Goal: Task Accomplishment & Management: Manage account settings

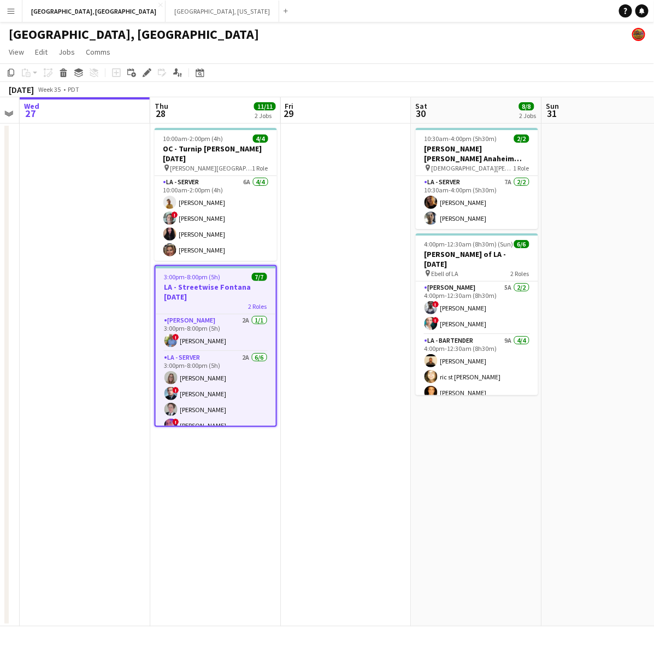
scroll to position [0, 381]
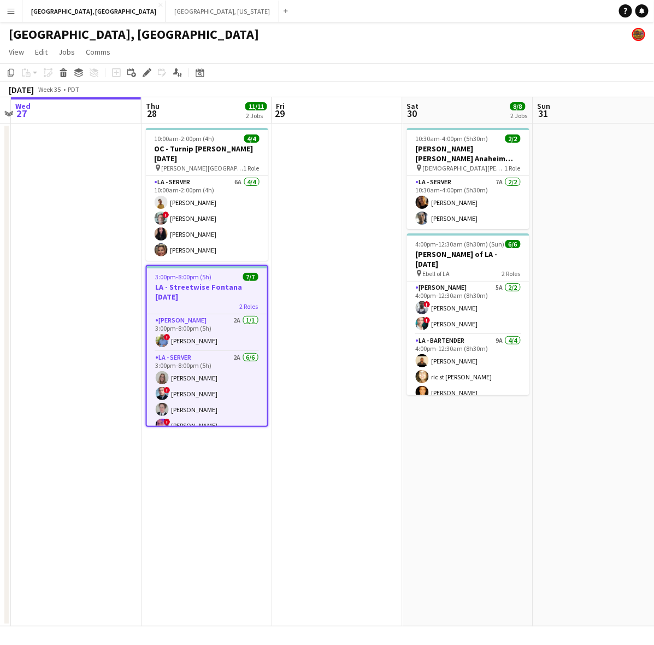
drag, startPoint x: 367, startPoint y: 459, endPoint x: 288, endPoint y: 492, distance: 85.5
click at [288, 492] on app-calendar-viewport "Sun 24 Mon 25 Tue 26 Wed 27 Thu 28 11/11 2 Jobs Fri 29 Sat 30 8/8 2 Jobs Sun 31…" at bounding box center [327, 361] width 654 height 529
click at [246, 282] on h3 "LA - Streetwise Fontana [DATE]" at bounding box center [207, 292] width 120 height 20
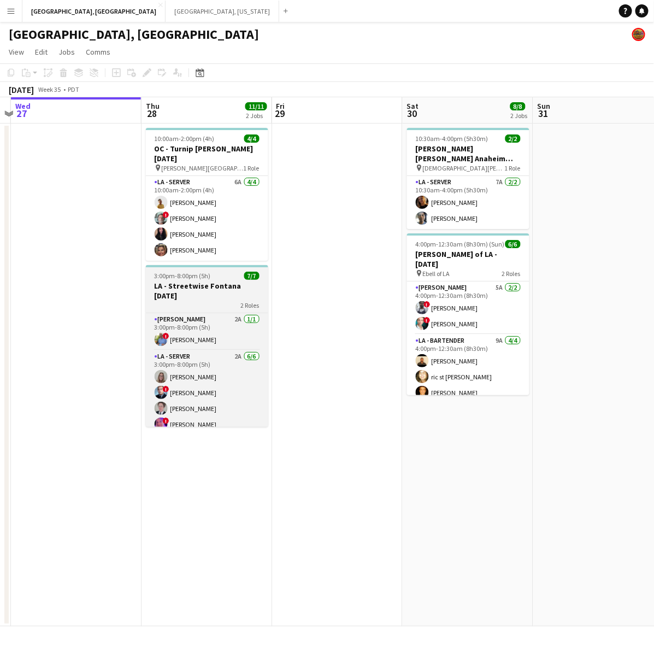
drag, startPoint x: 195, startPoint y: 271, endPoint x: 146, endPoint y: 83, distance: 194.2
click at [195, 269] on app-job-card "3:00pm-8:00pm (5h) 7/[GEOGRAPHIC_DATA] Fontana [DATE] 2 Roles [PERSON_NAME] 2A …" at bounding box center [207, 346] width 122 height 162
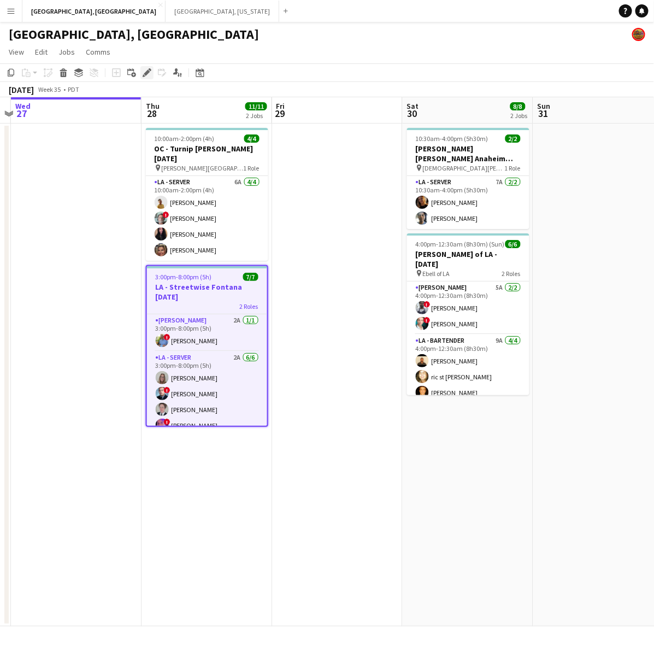
click at [146, 72] on icon at bounding box center [147, 73] width 6 height 6
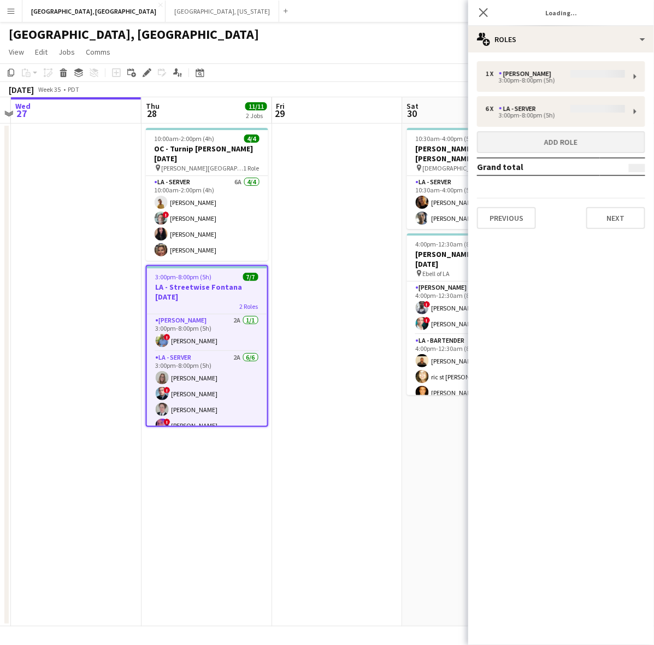
type input "**********"
click at [620, 217] on button "Next" at bounding box center [615, 218] width 59 height 22
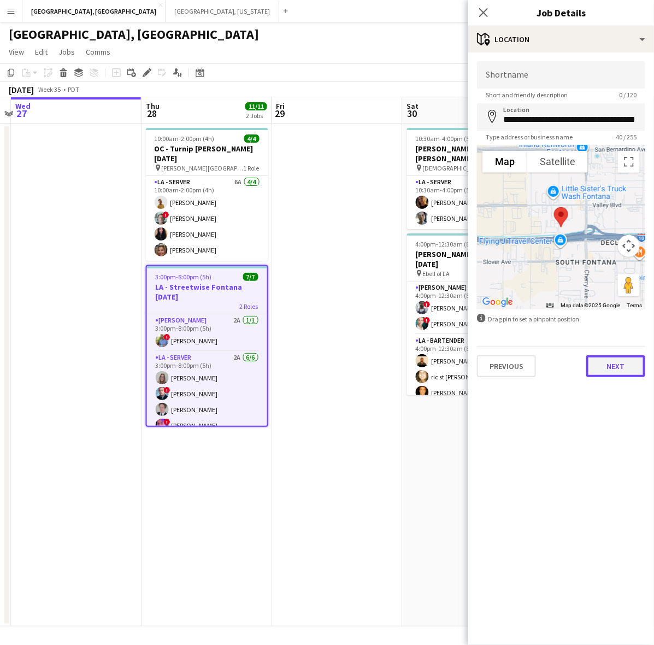
click at [627, 367] on button "Next" at bounding box center [615, 366] width 59 height 22
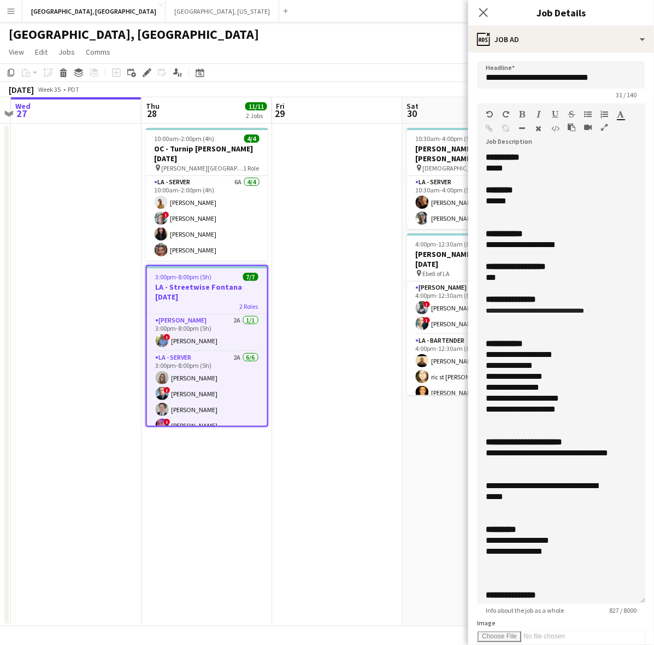
drag, startPoint x: 641, startPoint y: 209, endPoint x: 559, endPoint y: 662, distance: 460.4
click at [559, 644] on html "Menu Boards Boards Boards All jobs Status Workforce Workforce My Workforce Recr…" at bounding box center [327, 322] width 654 height 645
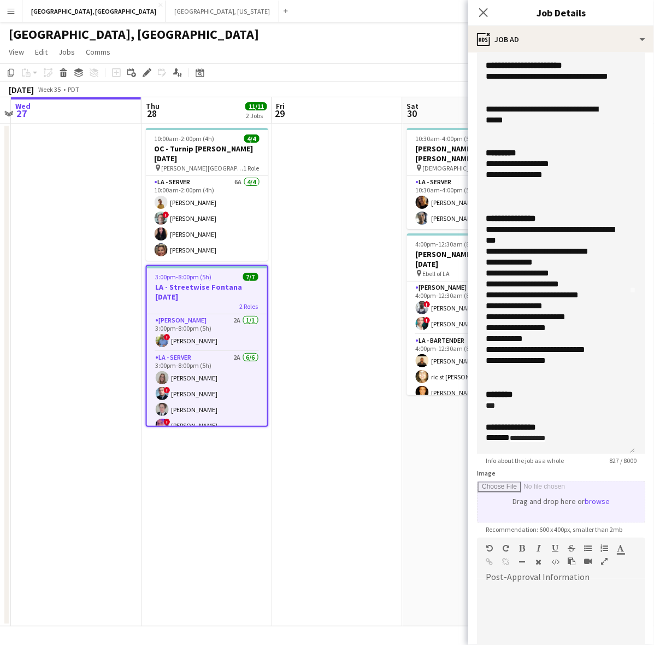
scroll to position [347, 0]
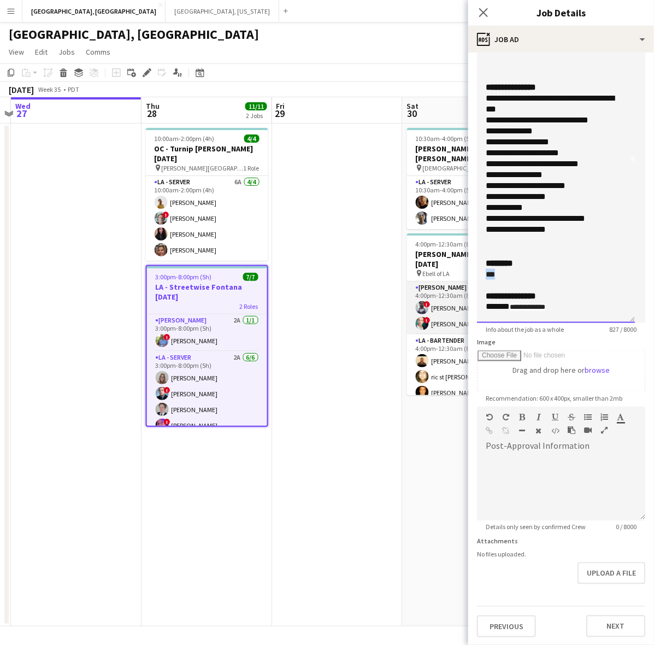
drag, startPoint x: 480, startPoint y: 272, endPoint x: 465, endPoint y: 271, distance: 14.8
click at [465, 271] on body "Menu Boards Boards Boards All jobs Status Workforce Workforce My Workforce Recr…" at bounding box center [327, 322] width 654 height 645
paste div
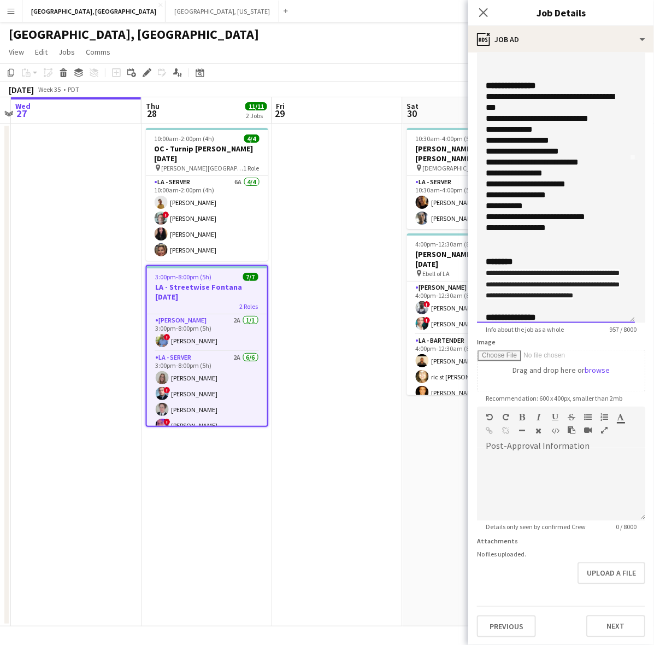
click at [522, 275] on span "**********" at bounding box center [553, 284] width 134 height 30
click at [492, 272] on span "**********" at bounding box center [553, 284] width 134 height 30
click at [486, 272] on span "**********" at bounding box center [553, 284] width 134 height 30
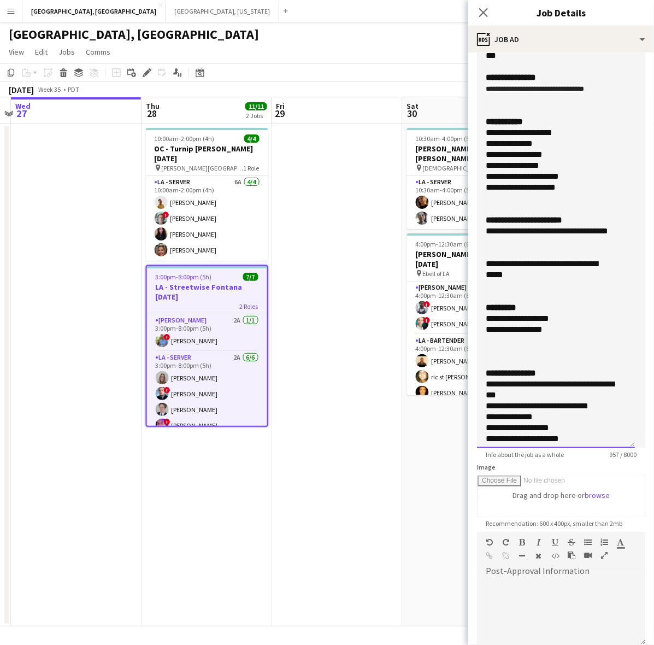
scroll to position [0, 0]
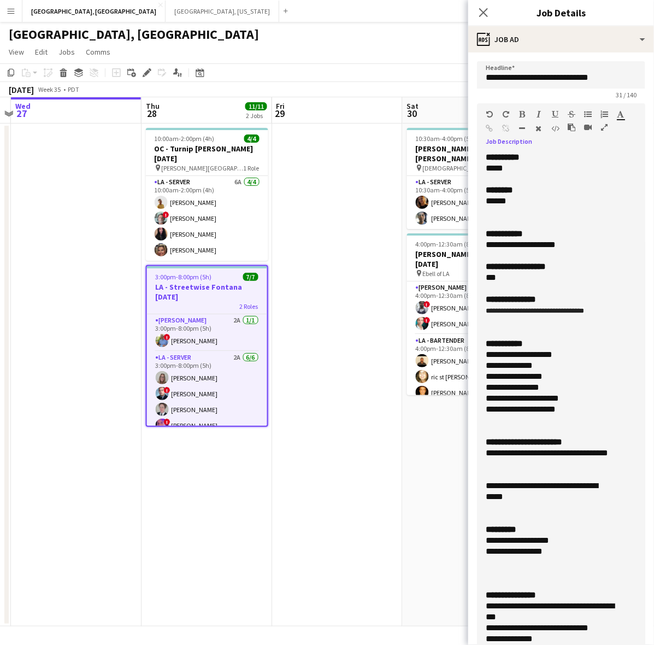
click at [563, 277] on div "***" at bounding box center [551, 277] width 131 height 11
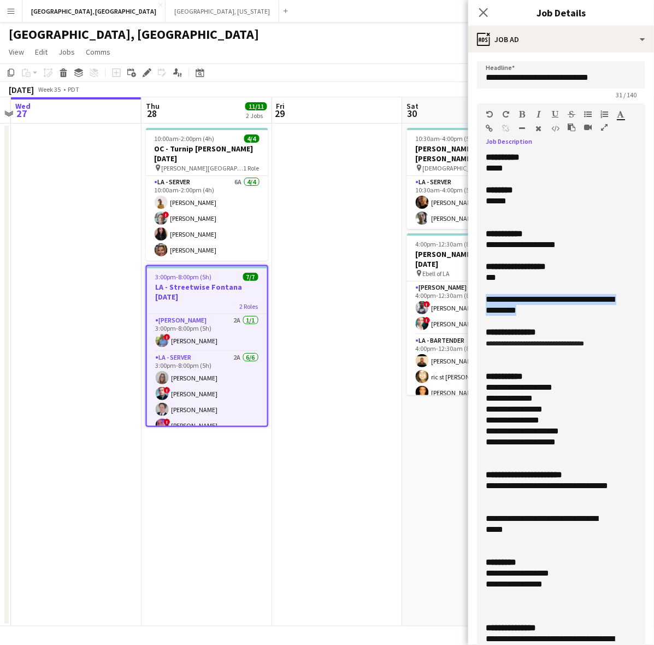
drag, startPoint x: 580, startPoint y: 306, endPoint x: 468, endPoint y: 299, distance: 112.3
click at [468, 299] on form "**********" at bounding box center [561, 522] width 186 height 923
click at [620, 113] on icon "button" at bounding box center [621, 114] width 7 height 8
type input "*******"
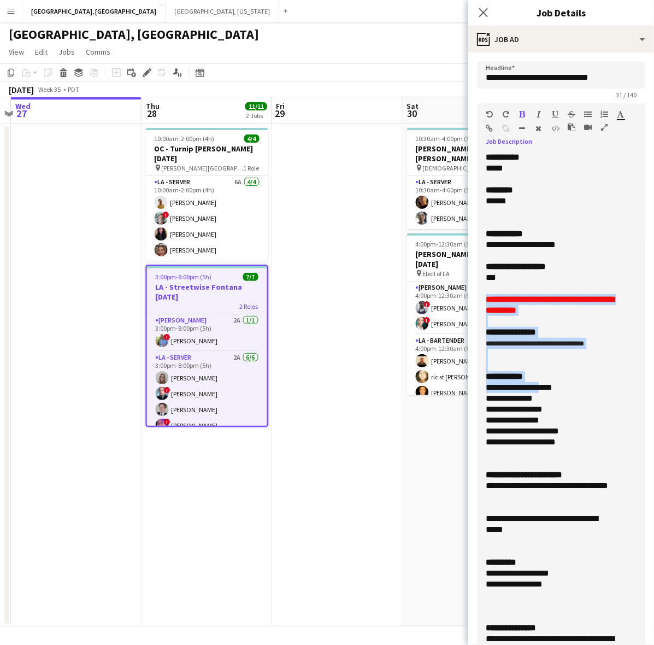
click at [550, 389] on div "**********" at bounding box center [551, 387] width 131 height 11
click at [585, 297] on font "**********" at bounding box center [550, 304] width 128 height 19
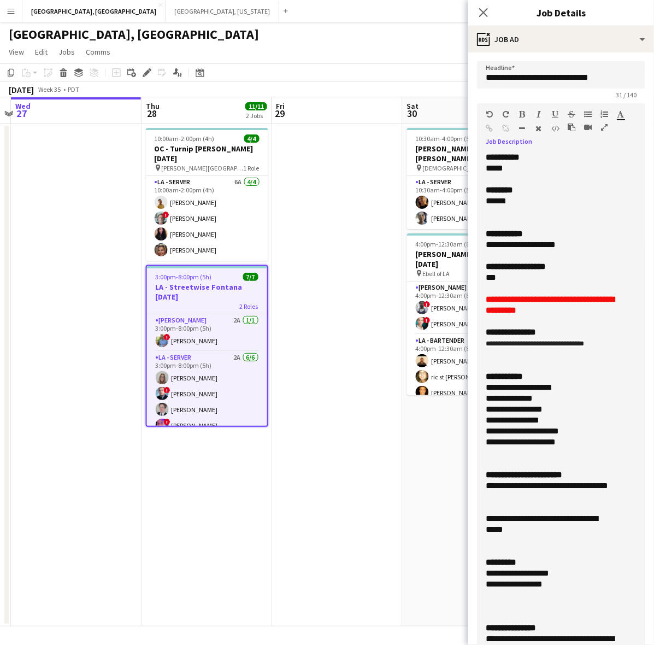
click at [598, 313] on div "**********" at bounding box center [551, 305] width 131 height 22
click at [562, 359] on div at bounding box center [556, 354] width 140 height 11
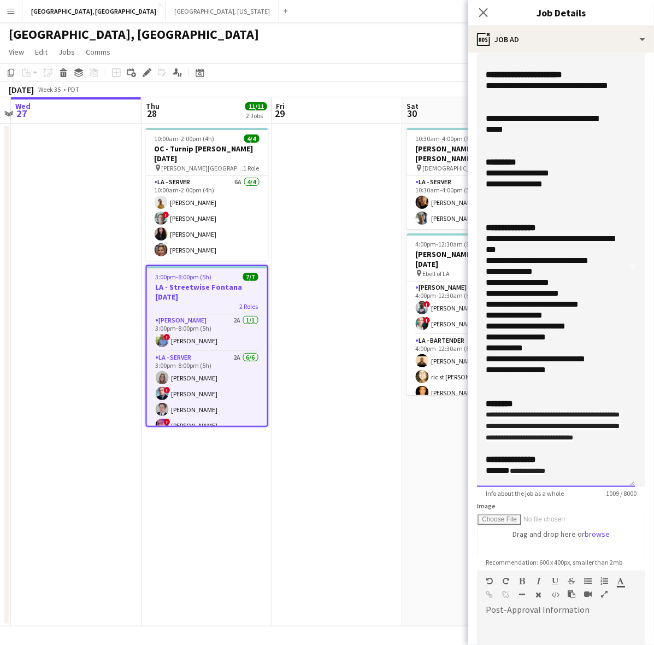
scroll to position [347, 0]
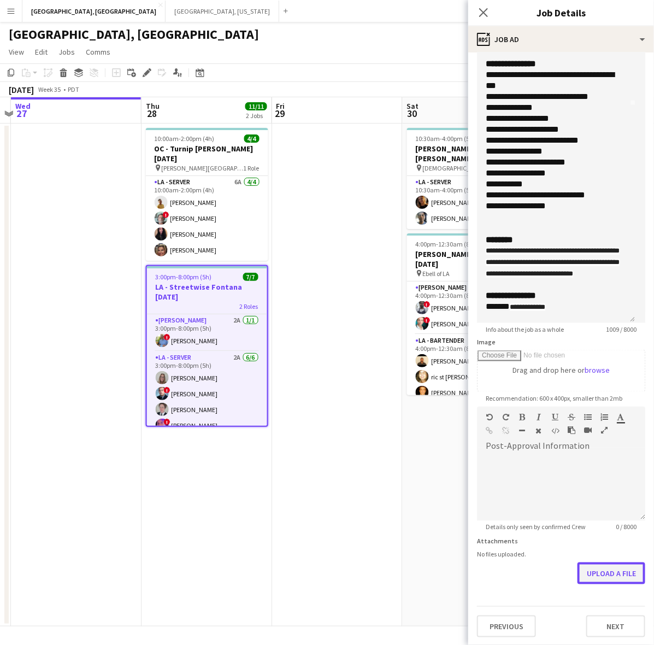
click at [608, 566] on button "Upload a file" at bounding box center [612, 573] width 68 height 22
click at [367, 258] on app-date-cell at bounding box center [337, 375] width 131 height 503
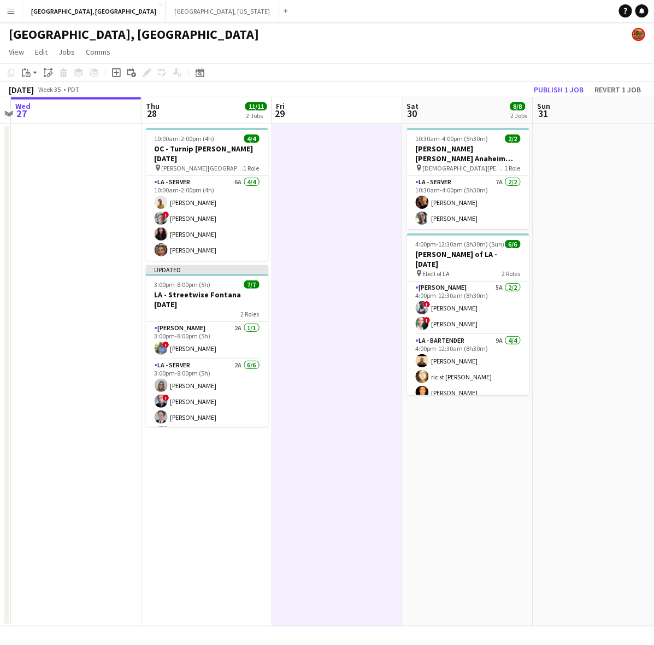
click at [539, 99] on app-board-header-date "Sun 31" at bounding box center [598, 110] width 131 height 26
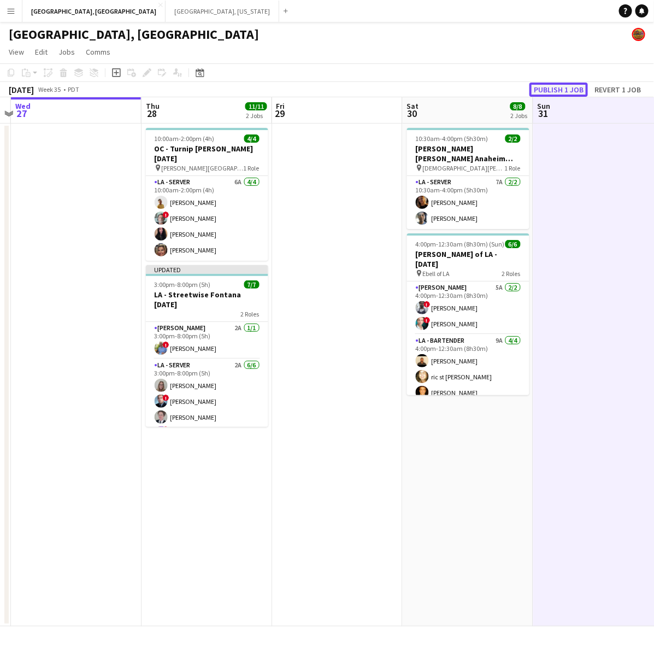
click at [538, 92] on button "Publish 1 job" at bounding box center [559, 90] width 58 height 14
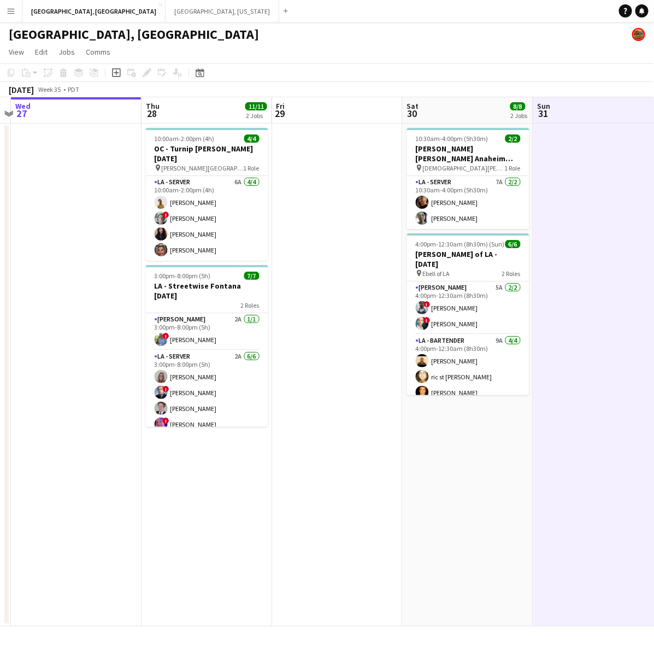
drag, startPoint x: 580, startPoint y: 310, endPoint x: 97, endPoint y: 379, distance: 488.5
click at [156, 369] on app-calendar-viewport "Sun 24 Mon 25 Tue 26 Wed 27 Thu 28 11/11 2 Jobs Fri 29 Sat 30 8/8 2 Jobs Sun 31…" at bounding box center [327, 361] width 654 height 529
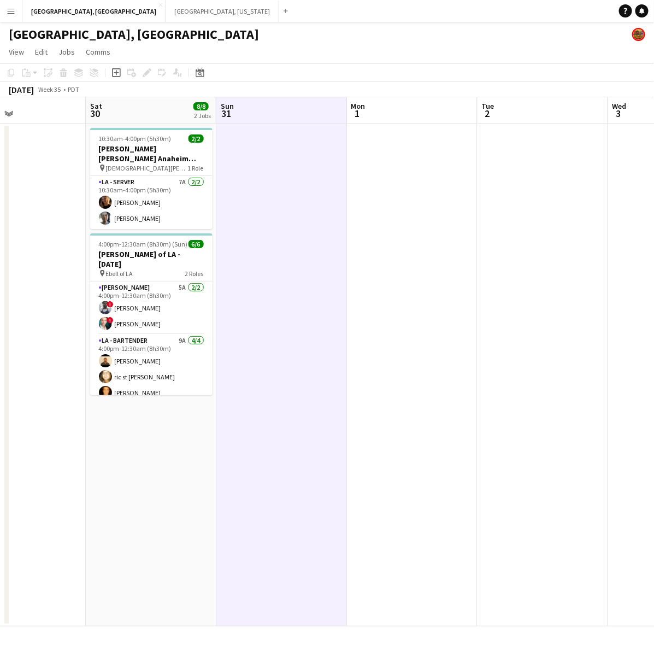
drag, startPoint x: 372, startPoint y: 304, endPoint x: 103, endPoint y: 326, distance: 269.8
click at [34, 361] on app-calendar-viewport "Wed 27 Thu 28 11/11 2 Jobs Fri 29 Sat 30 8/8 2 Jobs Sun 31 Mon 1 Tue 2 Wed 3 Th…" at bounding box center [327, 361] width 654 height 529
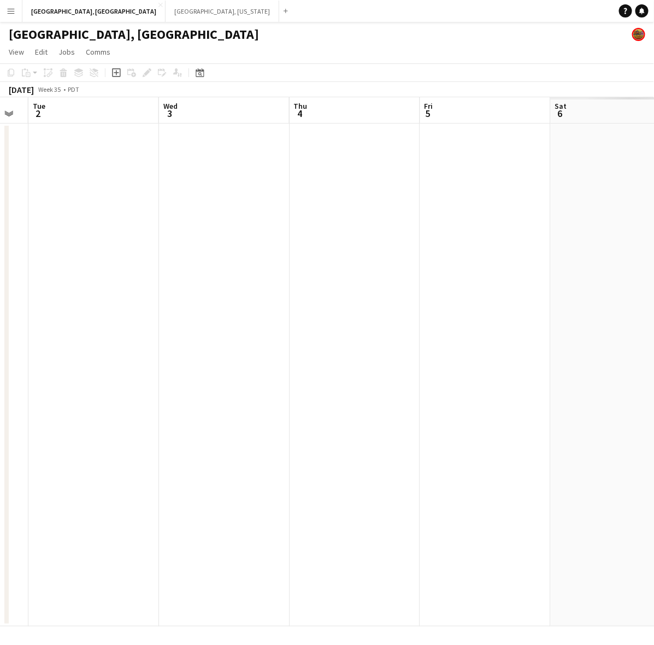
drag, startPoint x: 390, startPoint y: 302, endPoint x: 52, endPoint y: 369, distance: 344.3
click at [104, 361] on app-calendar-viewport "Sat 30 8/8 2 Jobs Sun 31 Mon 1 Tue 2 Wed 3 Thu 4 Fri 5 Sat 6 Sun 7 Mon 8 10:30a…" at bounding box center [327, 361] width 654 height 529
drag, startPoint x: 509, startPoint y: 268, endPoint x: 5, endPoint y: 367, distance: 513.4
click at [126, 352] on app-calendar-viewport "Tue 2 Wed 3 Thu 4 Fri 5 Sat 6 Sun 7 Mon 8 Tue 9 Wed 10 Thu 11" at bounding box center [327, 361] width 654 height 529
click at [62, 366] on app-calendar-viewport "Thu 4 Fri 5 Sat 6 Sun 7 Mon 8 Tue 9 Wed 10 Thu 11 Fri 12 Sat 13 3/16 2 Jobs 3:3…" at bounding box center [327, 361] width 654 height 529
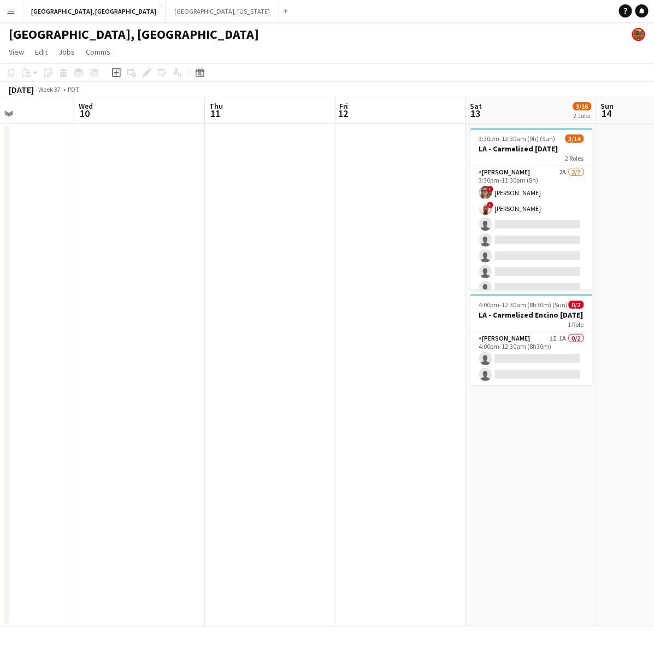
drag, startPoint x: 500, startPoint y: 293, endPoint x: 401, endPoint y: 312, distance: 101.3
click at [403, 311] on app-calendar-viewport "Sun 7 Mon 8 Tue 9 Wed 10 Thu 11 Fri 12 Sat 13 3/16 2 Jobs Sun 14 Mon 15 Tue 16 …" at bounding box center [327, 361] width 654 height 529
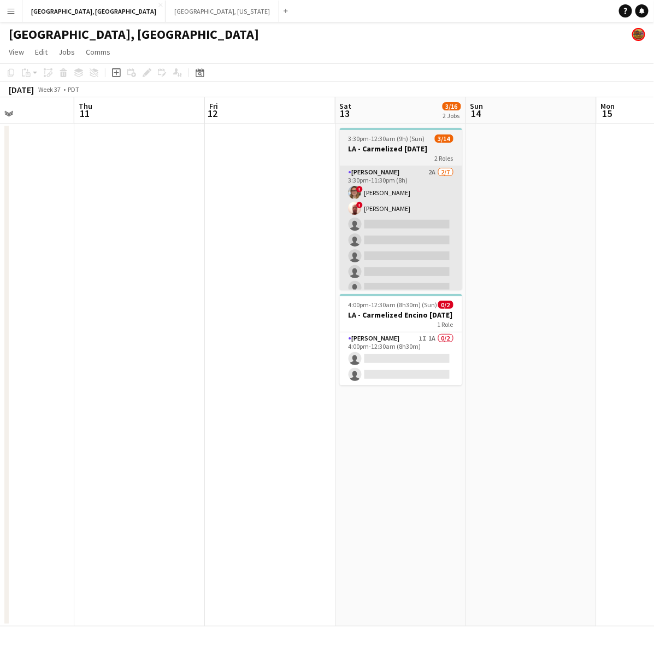
scroll to position [0, 323]
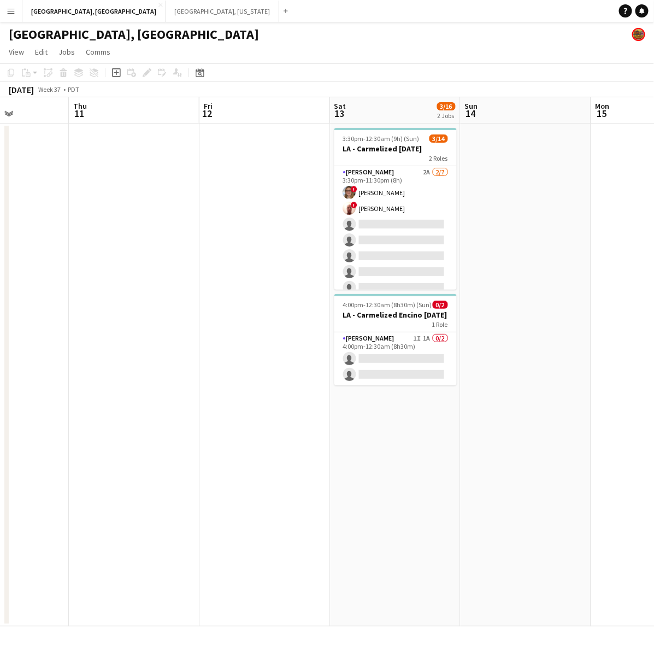
drag, startPoint x: 420, startPoint y: 359, endPoint x: 518, endPoint y: 244, distance: 151.1
click at [421, 358] on app-card-role "[PERSON_NAME] 1I 1A 0/2 4:00pm-12:30am (8h30m) single-neutral-actions single-ne…" at bounding box center [395, 358] width 122 height 53
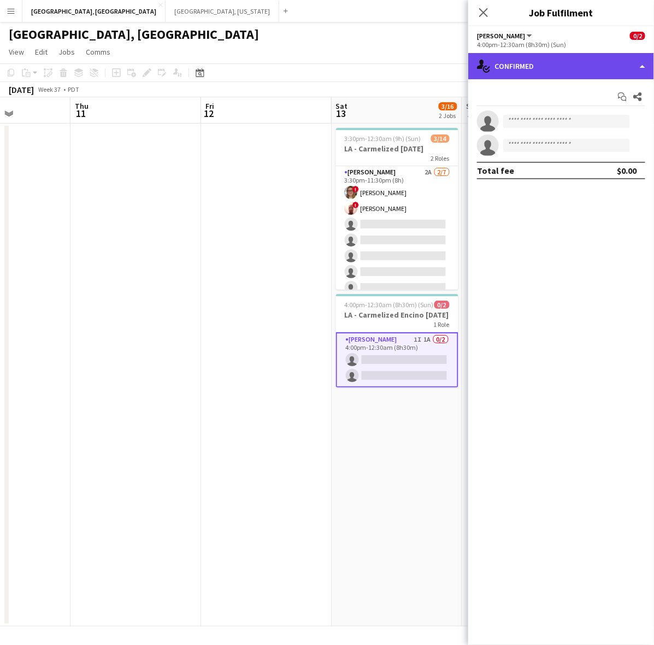
click at [567, 66] on div "single-neutral-actions-check-2 Confirmed" at bounding box center [561, 66] width 186 height 26
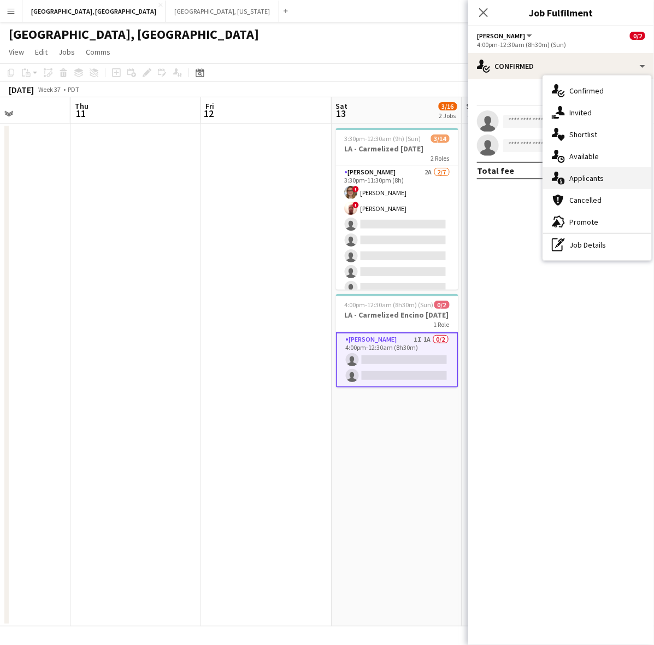
click at [598, 175] on div "single-neutral-actions-information Applicants" at bounding box center [597, 178] width 108 height 22
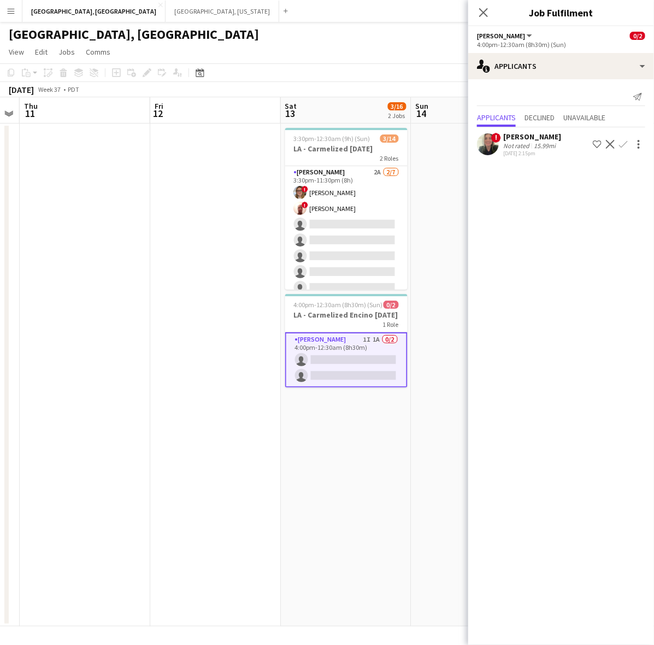
drag, startPoint x: 357, startPoint y: 271, endPoint x: 184, endPoint y: 305, distance: 176.5
click at [184, 305] on app-calendar-viewport "Mon 8 Tue 9 Wed 10 Thu 11 Fri 12 Sat 13 3/16 2 Jobs Sun 14 Mon 15 Tue 16 27/53 …" at bounding box center [327, 361] width 654 height 529
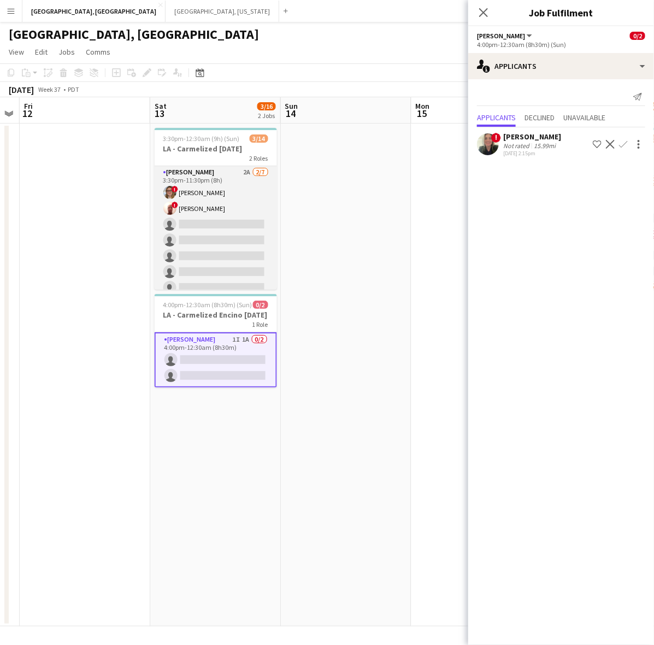
drag, startPoint x: 211, startPoint y: 239, endPoint x: 246, endPoint y: 235, distance: 35.7
click at [211, 239] on app-card-role "[PERSON_NAME] 2A [DATE] 3:30pm-11:30pm (8h) ! [PERSON_NAME] ! [PERSON_NAME] sin…" at bounding box center [216, 232] width 122 height 132
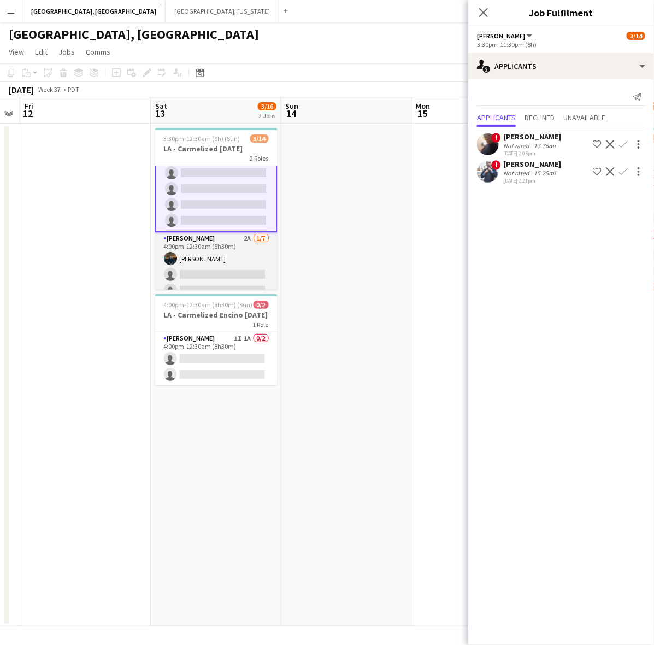
click at [216, 243] on app-card-role "[PERSON_NAME] 2A [DATE] 4:00pm-12:30am (8h30m) [PERSON_NAME] single-neutral-act…" at bounding box center [216, 298] width 122 height 132
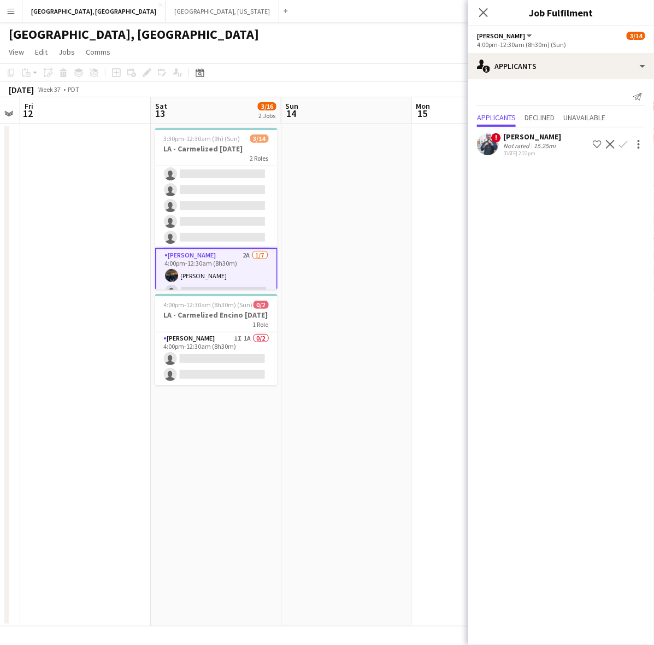
scroll to position [0, 0]
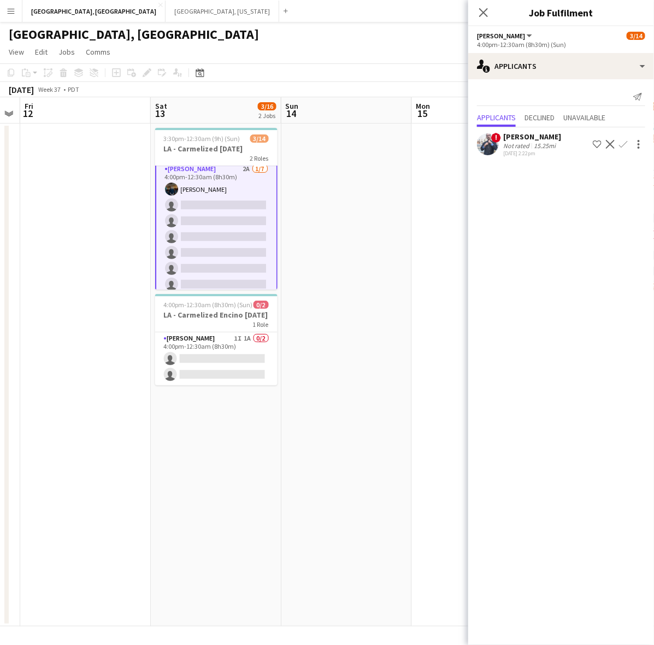
click at [228, 243] on app-card-role "[PERSON_NAME] 2A [DATE] 4:00pm-12:30am (8h30m) [PERSON_NAME] single-neutral-act…" at bounding box center [216, 229] width 122 height 134
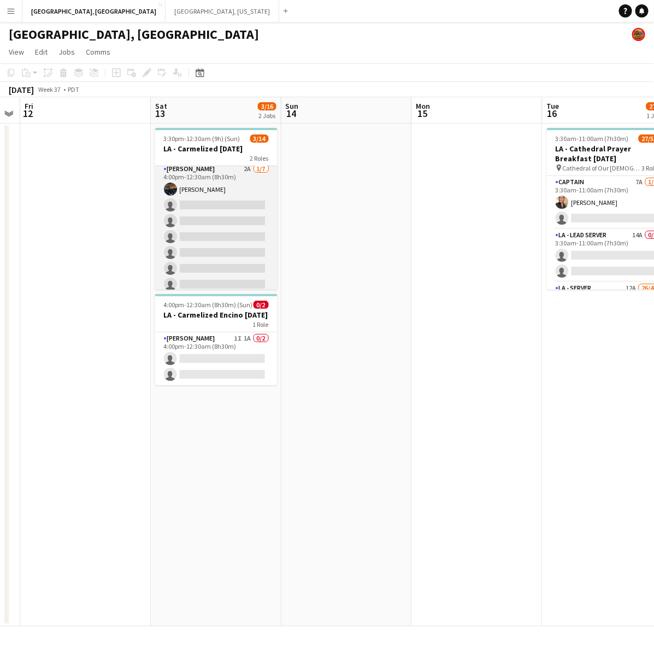
click at [235, 234] on app-card-role "[PERSON_NAME] 2A [DATE] 4:00pm-12:30am (8h30m) [PERSON_NAME] single-neutral-act…" at bounding box center [216, 229] width 122 height 132
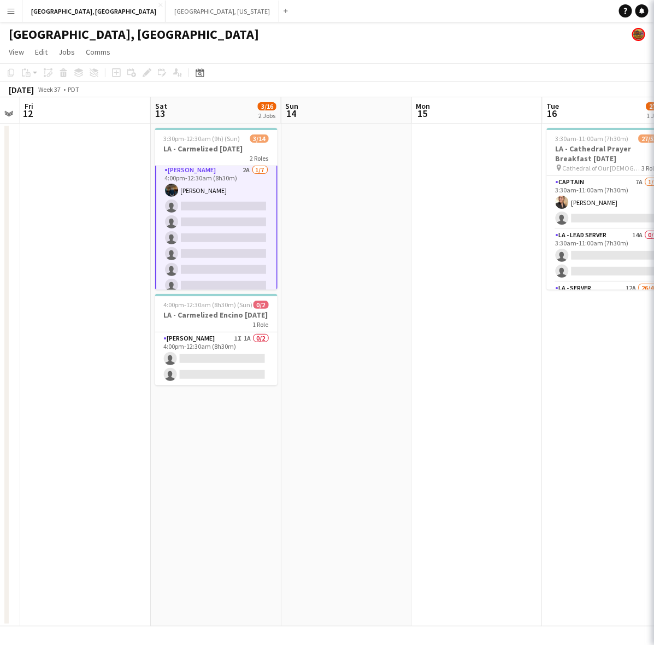
scroll to position [137, 0]
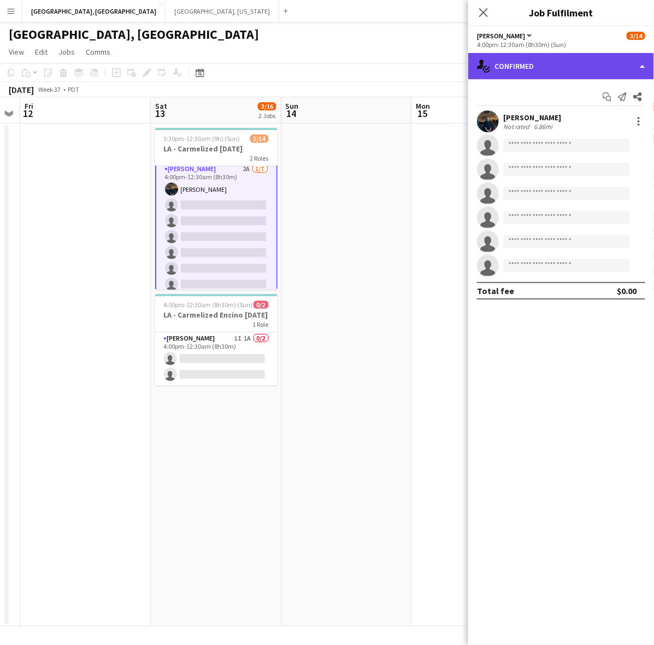
click at [592, 55] on div "single-neutral-actions-check-2 Confirmed" at bounding box center [561, 66] width 186 height 26
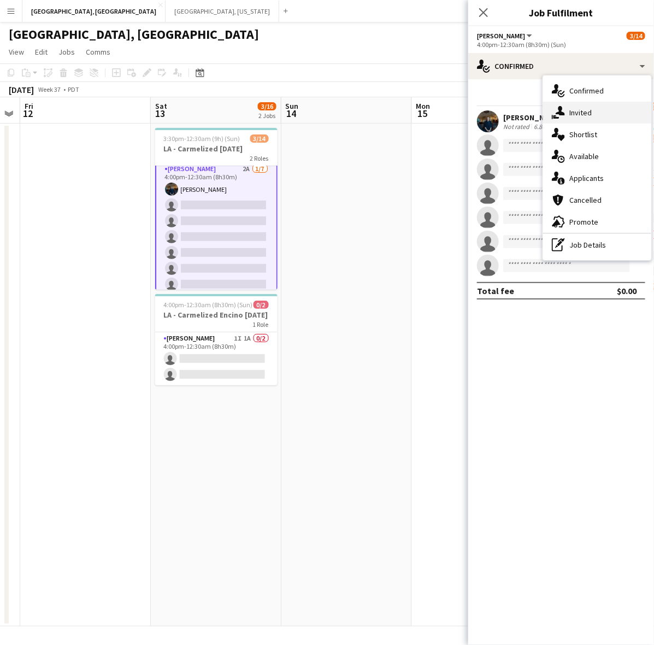
click at [560, 113] on icon at bounding box center [560, 110] width 9 height 9
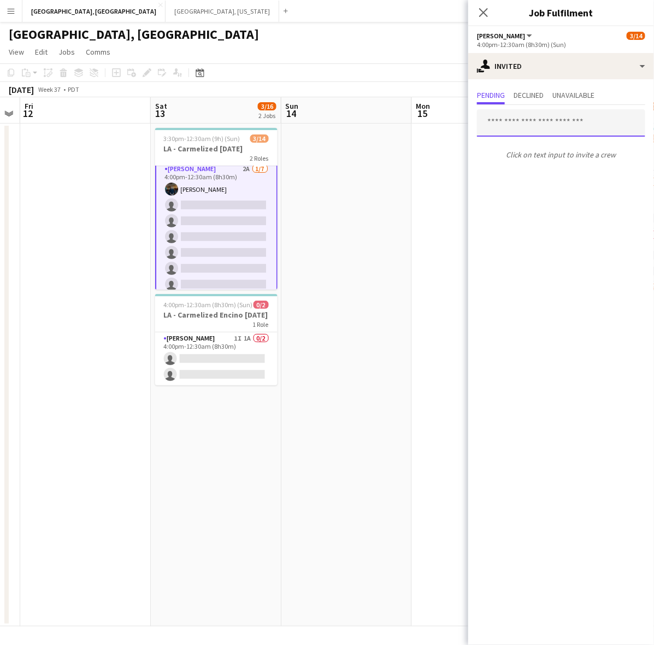
click at [522, 124] on input "text" at bounding box center [561, 122] width 168 height 27
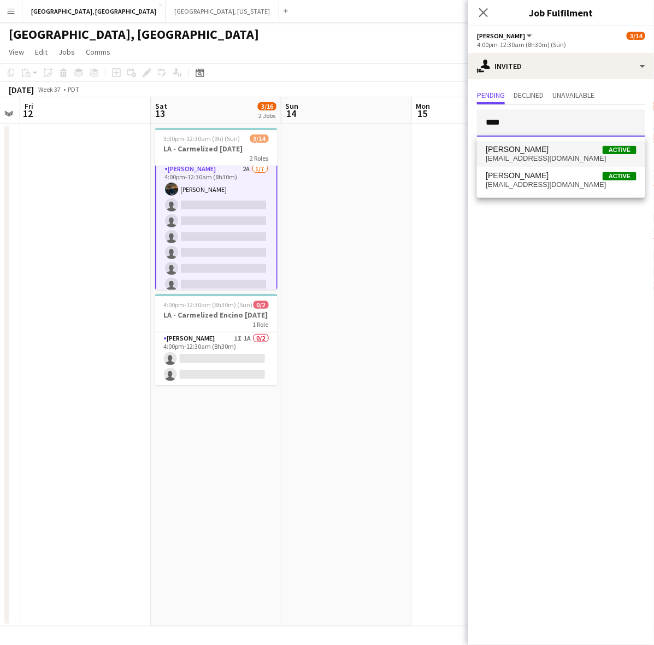
type input "****"
click at [522, 146] on span "[PERSON_NAME]" at bounding box center [517, 149] width 63 height 9
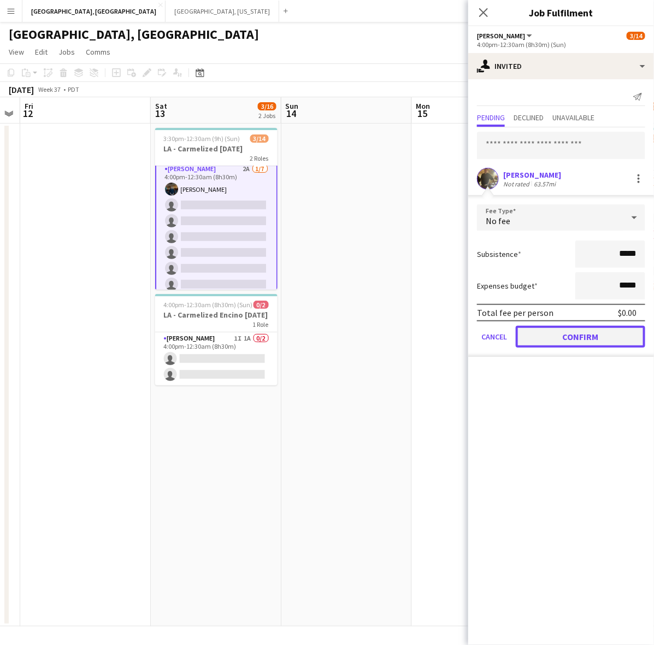
click at [582, 326] on button "Confirm" at bounding box center [581, 337] width 130 height 22
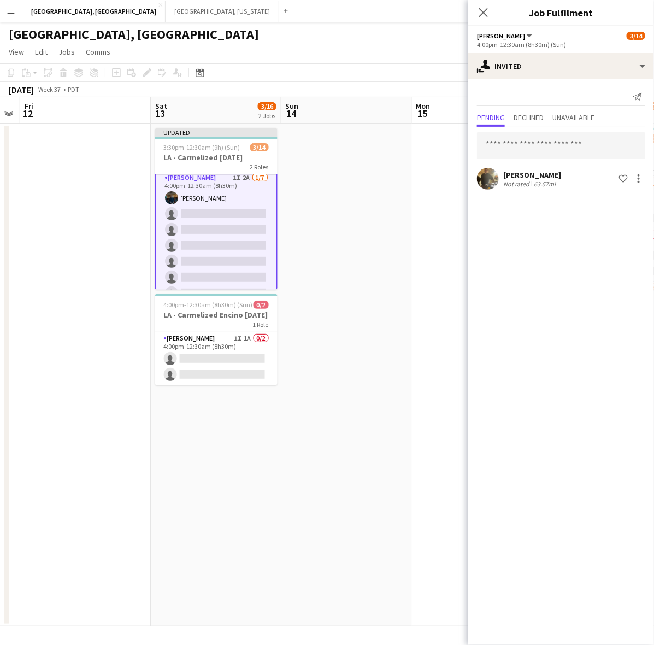
drag, startPoint x: 403, startPoint y: 254, endPoint x: 470, endPoint y: 164, distance: 112.0
click at [403, 252] on app-date-cell at bounding box center [346, 375] width 131 height 503
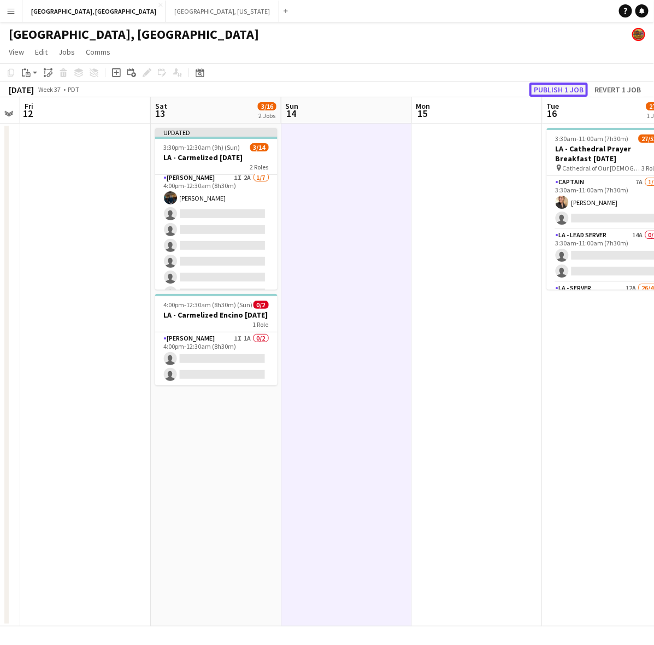
click at [564, 89] on button "Publish 1 job" at bounding box center [559, 90] width 58 height 14
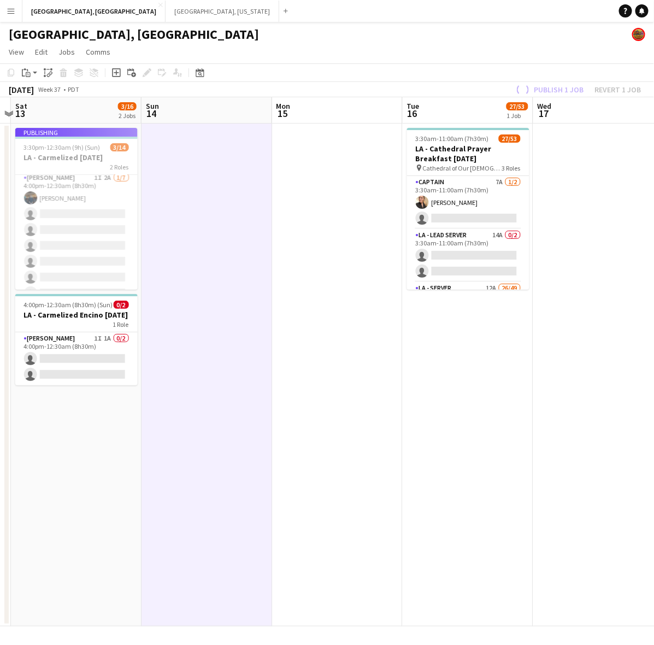
scroll to position [0, 416]
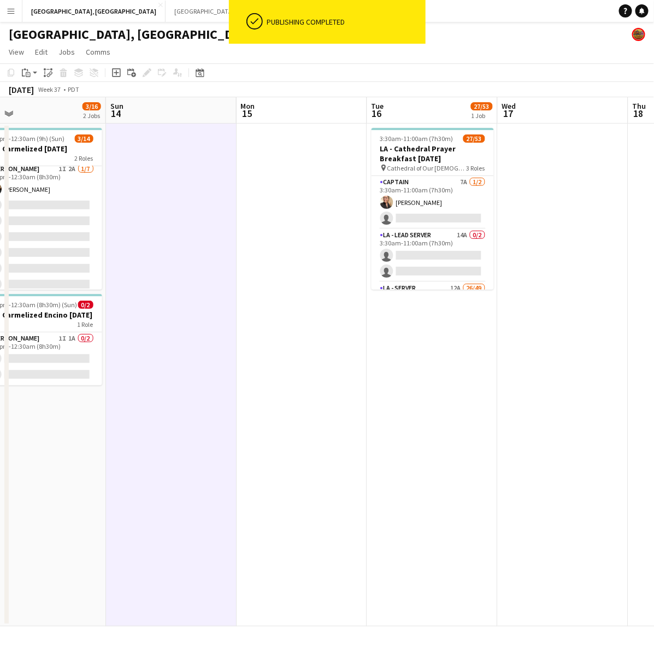
drag, startPoint x: 409, startPoint y: 285, endPoint x: 328, endPoint y: 304, distance: 83.0
click at [328, 304] on app-calendar-viewport "Wed 10 Thu 11 Fri 12 Sat 13 3/16 2 Jobs Sun 14 Mon 15 Tue 16 27/53 1 Job Wed 17…" at bounding box center [327, 361] width 654 height 529
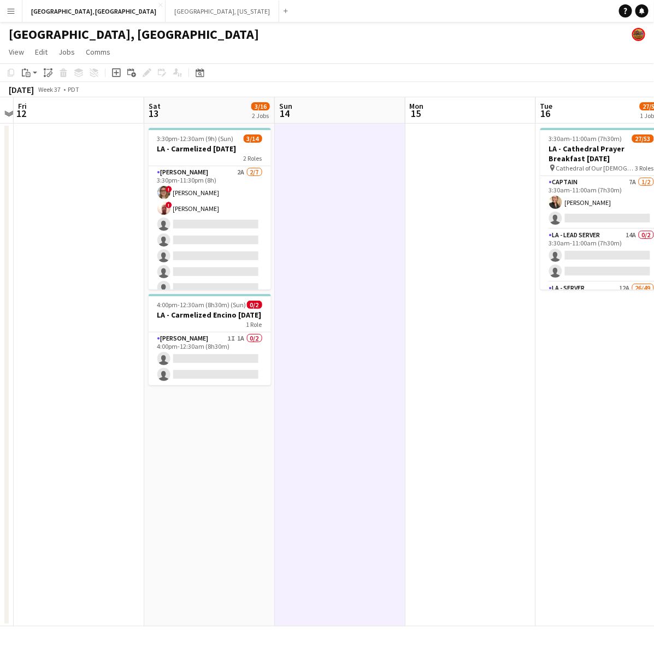
scroll to position [0, 238]
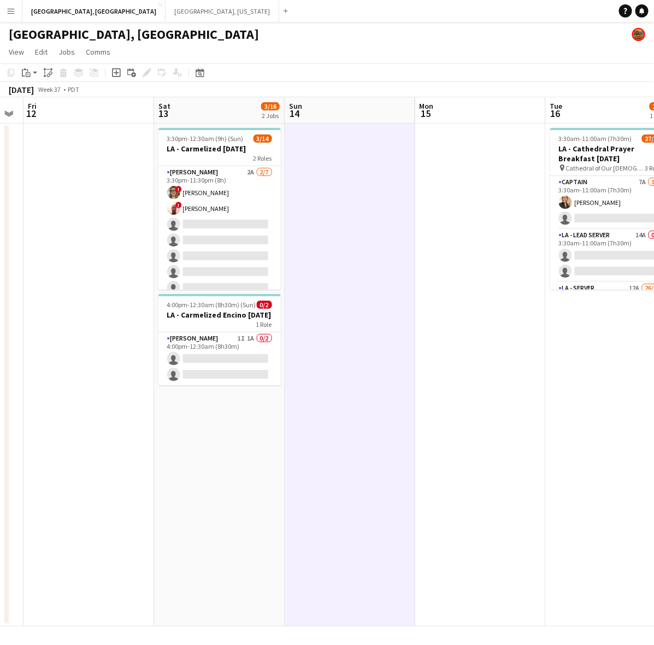
drag, startPoint x: 144, startPoint y: 220, endPoint x: 323, endPoint y: 197, distance: 180.6
click at [323, 197] on app-calendar-viewport "Wed 10 Thu 11 Fri 12 Sat 13 3/16 2 Jobs Sun 14 Mon 15 Tue 16 27/53 1 Job Wed 17…" at bounding box center [327, 361] width 654 height 529
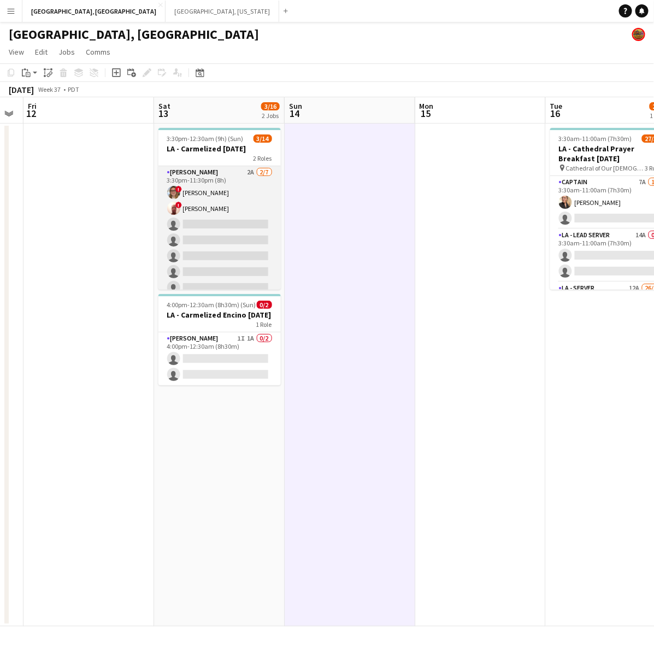
click at [186, 226] on app-card-role "[PERSON_NAME] 2A [DATE] 3:30pm-11:30pm (8h) ! [PERSON_NAME] ! [PERSON_NAME] sin…" at bounding box center [219, 232] width 122 height 132
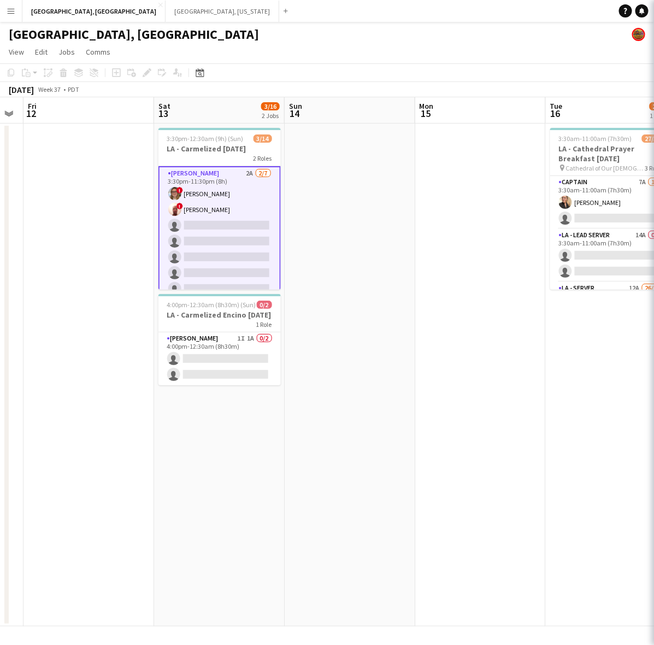
scroll to position [0, 236]
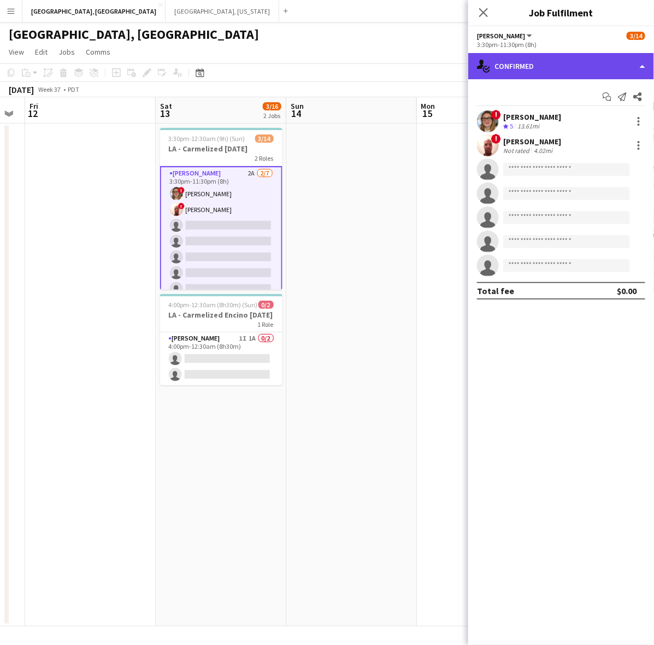
click at [563, 69] on div "single-neutral-actions-check-2 Confirmed" at bounding box center [561, 66] width 186 height 26
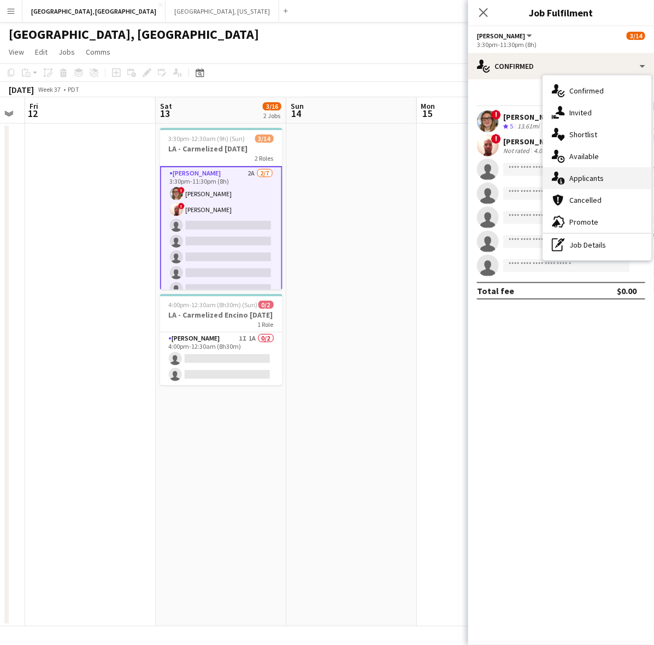
click at [619, 175] on div "single-neutral-actions-information Applicants" at bounding box center [597, 178] width 108 height 22
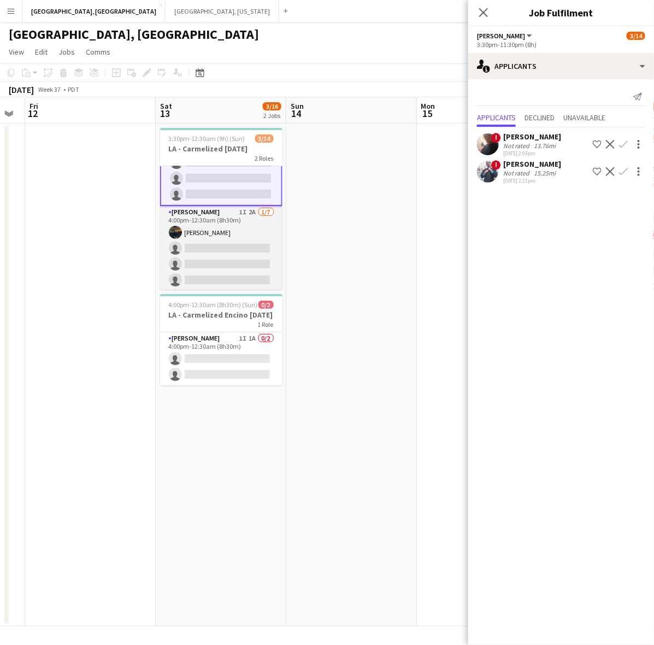
scroll to position [74, 0]
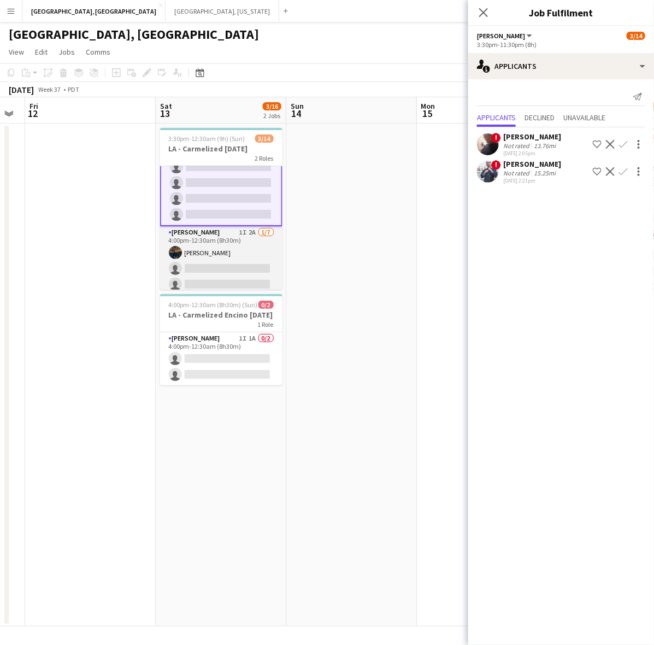
click at [219, 258] on app-card-role "[PERSON_NAME] 1I 2A [DATE] 4:00pm-12:30am (8h30m) [PERSON_NAME] single-neutral-…" at bounding box center [221, 292] width 122 height 132
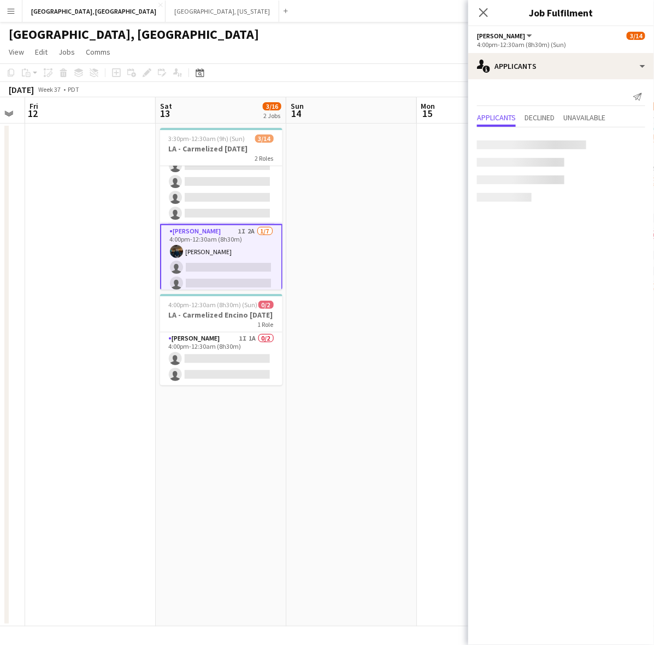
scroll to position [74, 0]
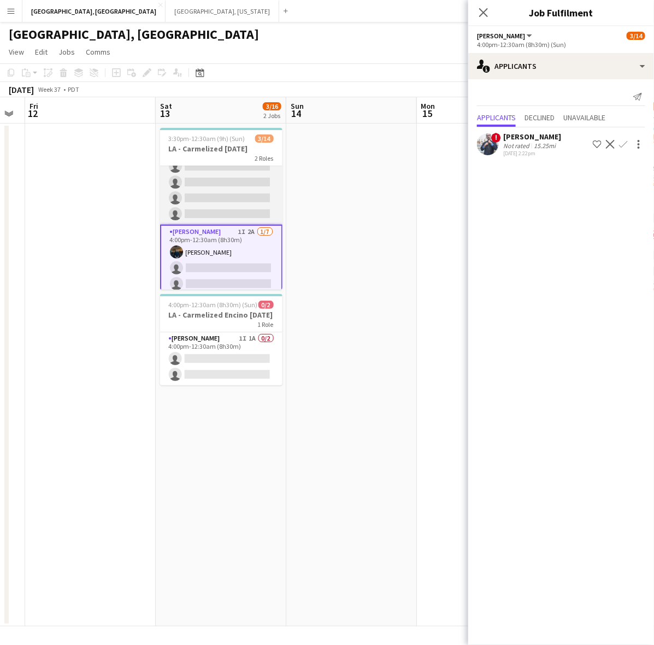
click at [236, 184] on app-card-role "[PERSON_NAME] 2A [DATE] 3:30pm-11:30pm (8h) ! [PERSON_NAME] ! [PERSON_NAME] sin…" at bounding box center [221, 158] width 122 height 132
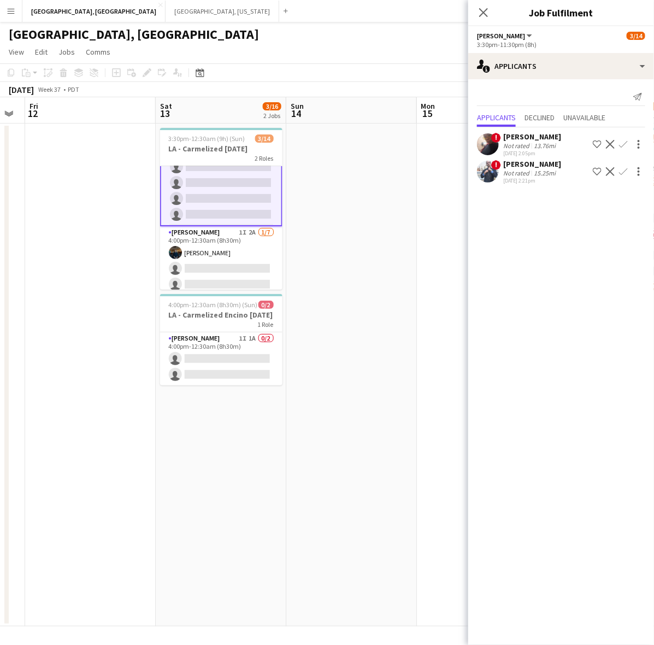
scroll to position [0, 326]
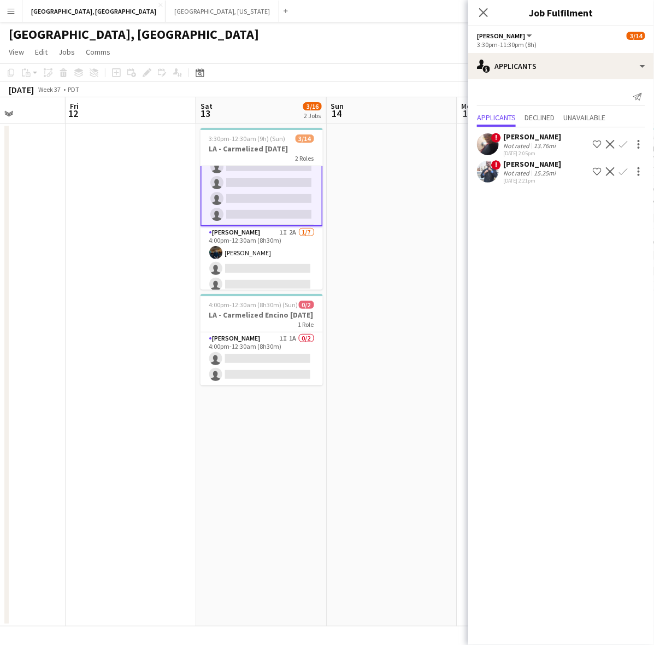
drag, startPoint x: 119, startPoint y: 226, endPoint x: 159, endPoint y: 216, distance: 41.6
click at [159, 216] on app-calendar-viewport "Tue 9 Wed 10 Thu 11 Fri 12 Sat 13 3/16 2 Jobs Sun 14 Mon 15 Tue 16 27/53 1 Job …" at bounding box center [327, 361] width 654 height 529
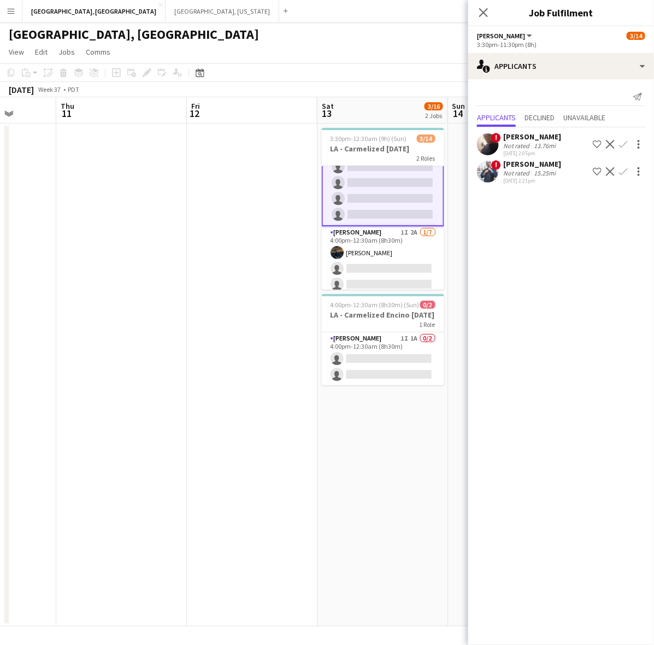
drag, startPoint x: 102, startPoint y: 220, endPoint x: 525, endPoint y: 117, distance: 434.6
click at [525, 117] on body "Menu Boards Boards Boards All jobs Status Workforce Workforce My Workforce Recr…" at bounding box center [327, 322] width 654 height 645
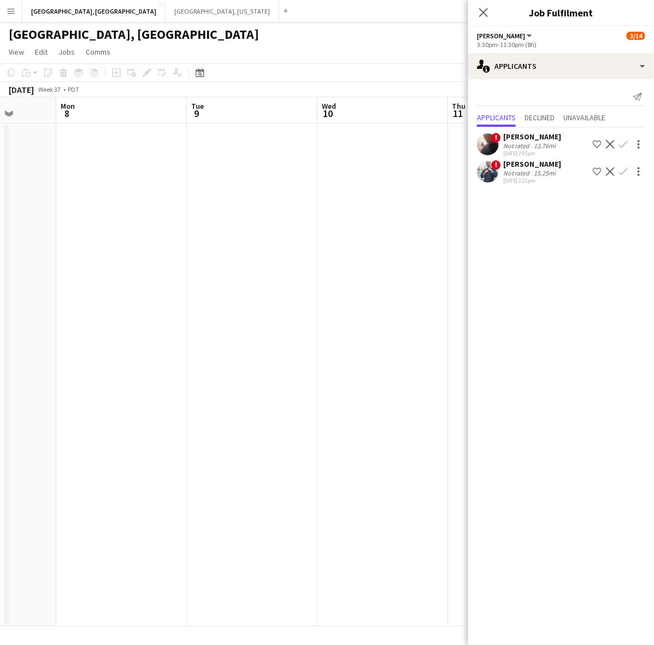
scroll to position [0, 335]
click at [50, 4] on button "[GEOGRAPHIC_DATA], [GEOGRAPHIC_DATA] Close" at bounding box center [93, 11] width 143 height 21
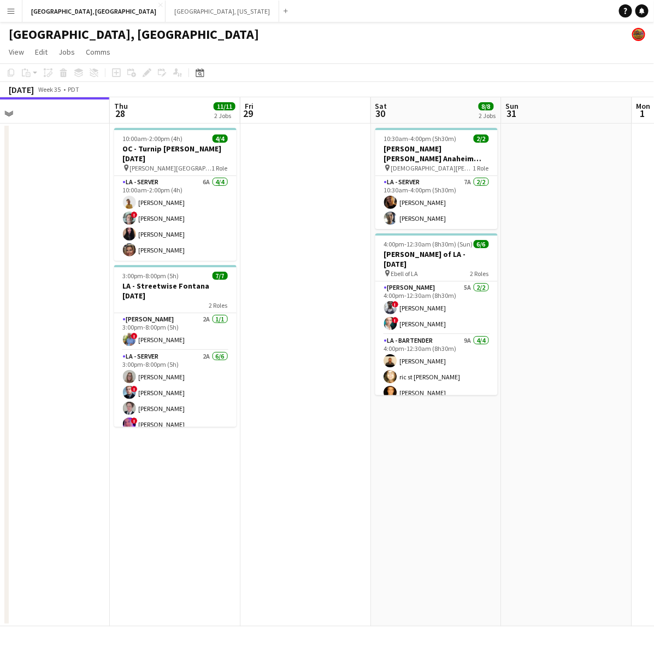
scroll to position [0, 277]
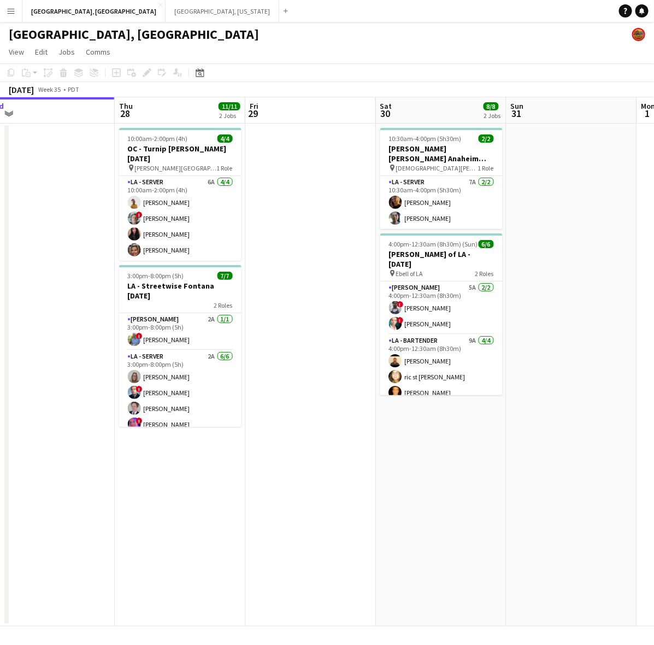
drag, startPoint x: 497, startPoint y: 339, endPoint x: 350, endPoint y: 381, distance: 152.9
click at [350, 381] on app-calendar-viewport "Mon 25 Tue 26 Wed 27 Thu 28 11/11 2 Jobs Fri 29 Sat 30 8/8 2 Jobs Sun 31 Mon 1 …" at bounding box center [327, 361] width 654 height 529
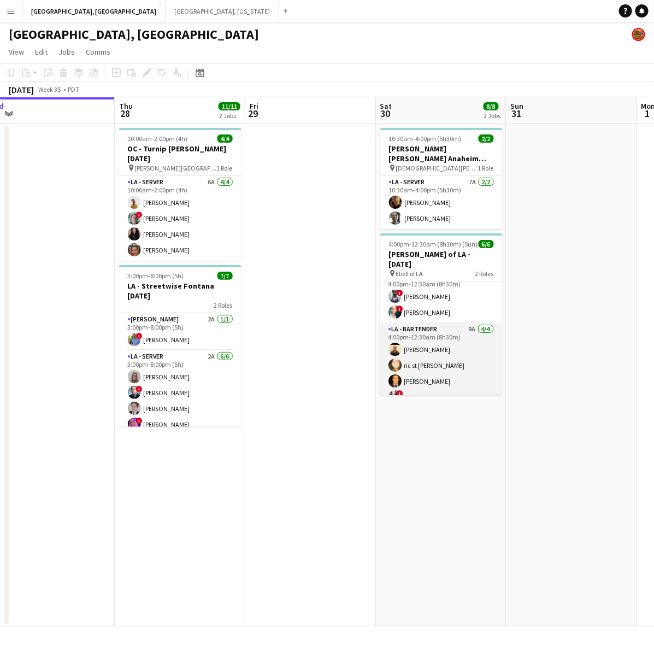
scroll to position [14, 0]
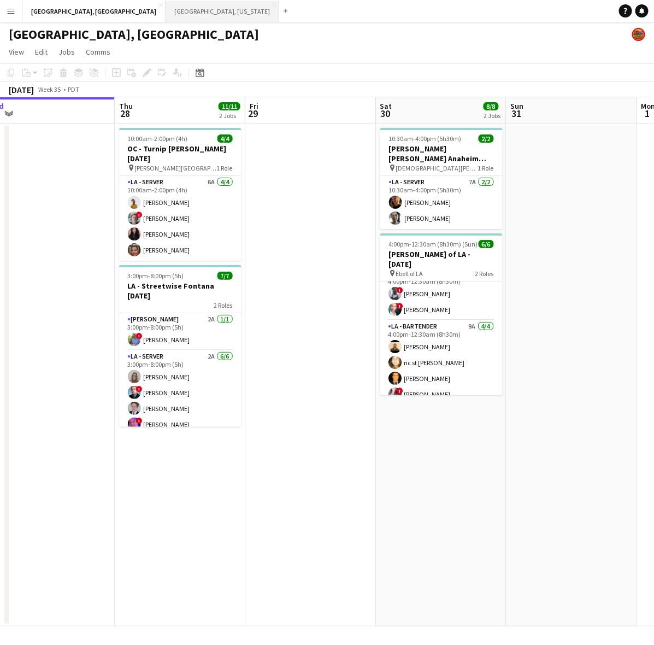
click at [166, 11] on button "[GEOGRAPHIC_DATA], [US_STATE] Close" at bounding box center [223, 11] width 114 height 21
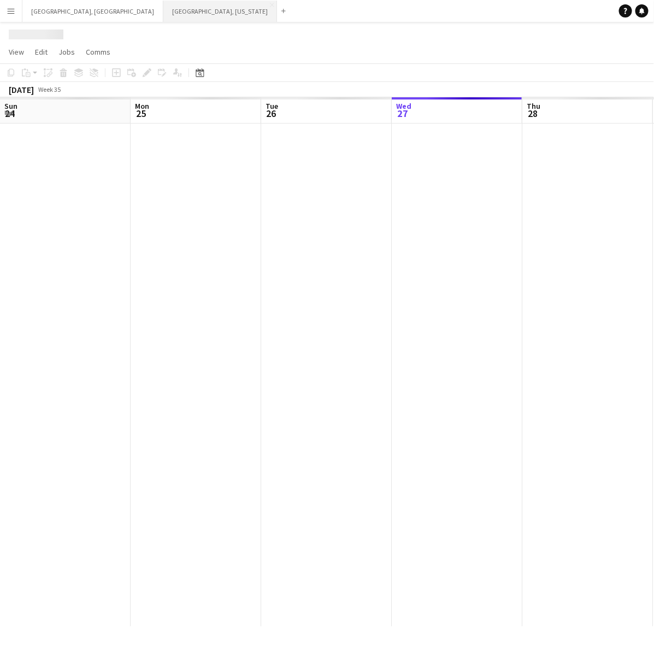
scroll to position [0, 261]
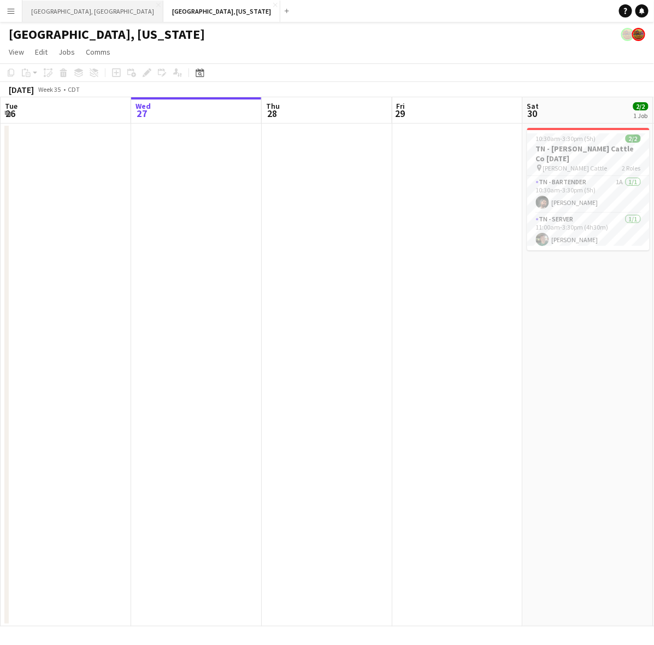
click at [53, 14] on button "[GEOGRAPHIC_DATA], [GEOGRAPHIC_DATA] Close" at bounding box center [92, 11] width 141 height 21
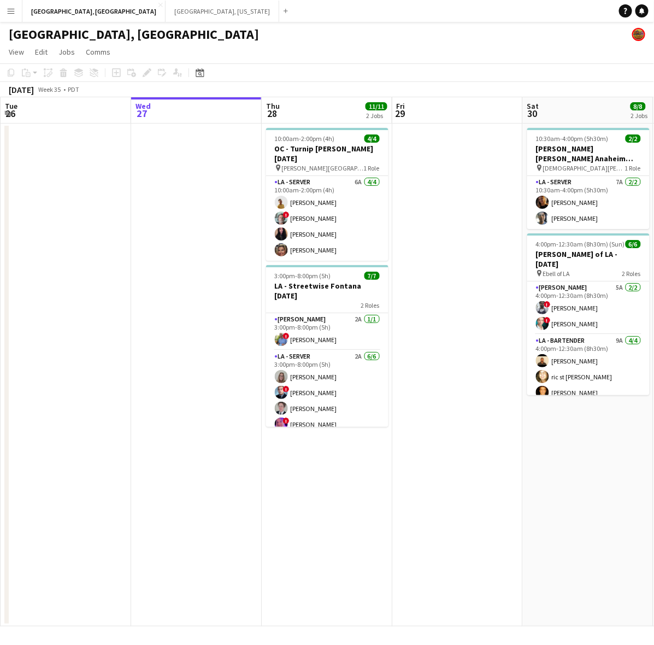
scroll to position [0, 312]
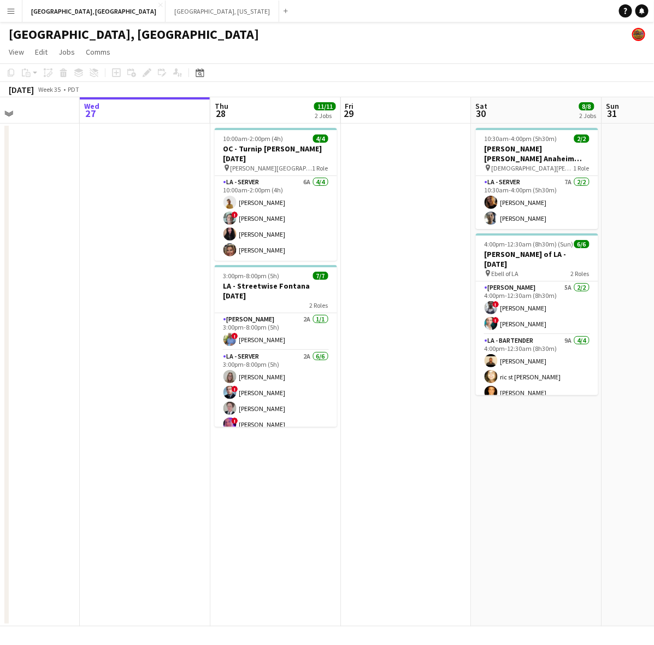
drag, startPoint x: 438, startPoint y: 296, endPoint x: -163, endPoint y: 404, distance: 610.9
click at [0, 404] on html "Menu Boards Boards Boards All jobs Status Workforce Workforce My Workforce Recr…" at bounding box center [327, 322] width 654 height 645
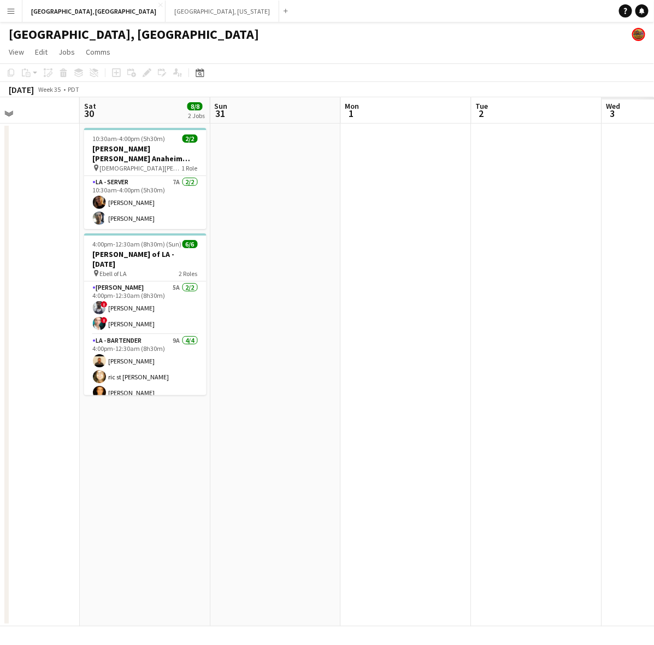
drag, startPoint x: 307, startPoint y: 473, endPoint x: 27, endPoint y: 520, distance: 283.7
click at [27, 520] on app-calendar-viewport "Tue 26 Wed 27 Thu 28 11/11 2 Jobs Fri 29 Sat 30 8/8 2 Jobs Sun 31 Mon 1 Tue 2 W…" at bounding box center [327, 361] width 654 height 529
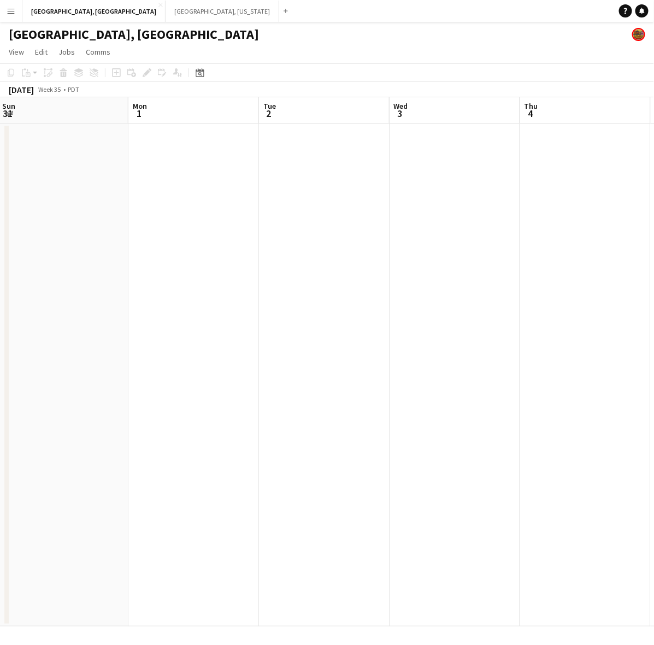
drag, startPoint x: 593, startPoint y: 405, endPoint x: 585, endPoint y: 298, distance: 108.0
click at [654, 293] on html "Menu Boards Boards Boards All jobs Status Workforce Workforce My Workforce Recr…" at bounding box center [327, 322] width 654 height 645
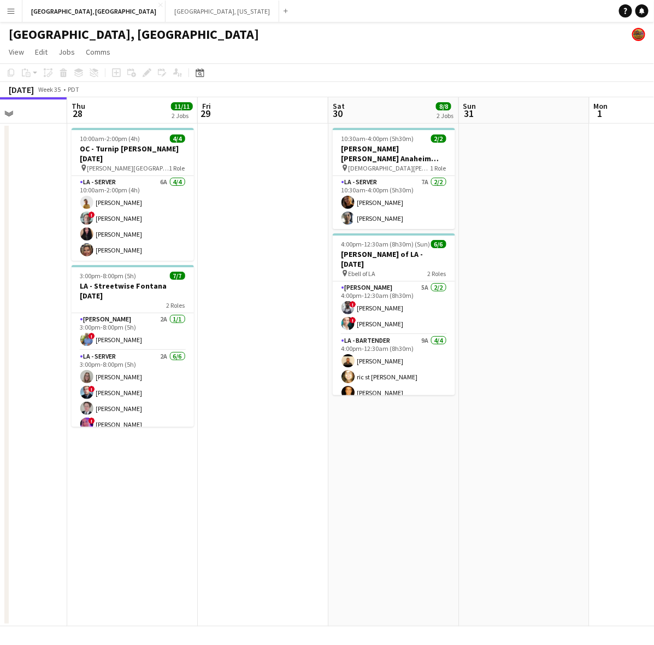
drag, startPoint x: 467, startPoint y: 335, endPoint x: 427, endPoint y: 304, distance: 51.0
click at [654, 266] on html "Menu Boards Boards Boards All jobs Status Workforce Workforce My Workforce Recr…" at bounding box center [327, 322] width 654 height 645
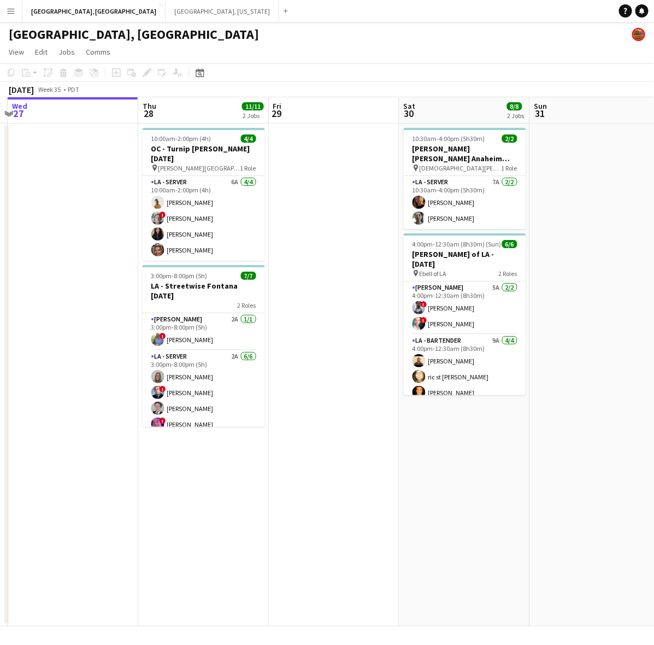
scroll to position [0, 386]
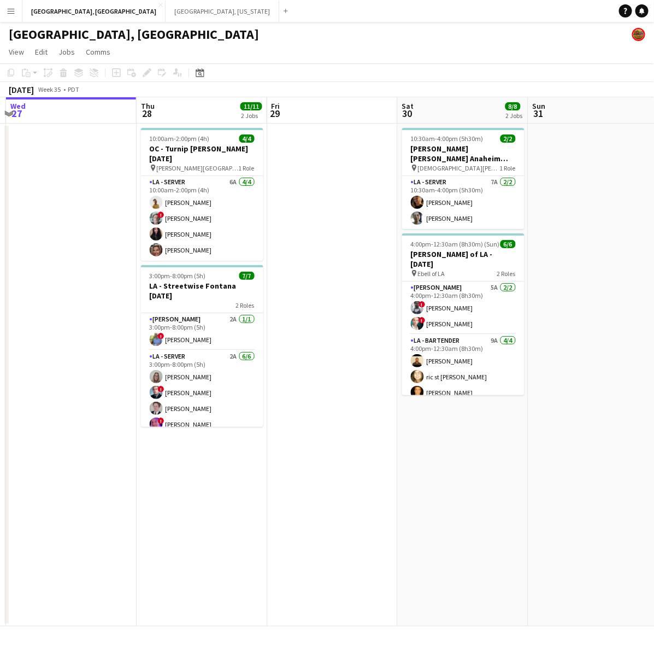
drag, startPoint x: 411, startPoint y: 310, endPoint x: 345, endPoint y: 329, distance: 68.7
click at [345, 329] on app-calendar-viewport "Sun 24 Mon 25 Tue 26 Wed 27 Thu 28 11/11 2 Jobs Fri 29 Sat 30 8/8 2 Jobs Sun 31…" at bounding box center [327, 361] width 654 height 529
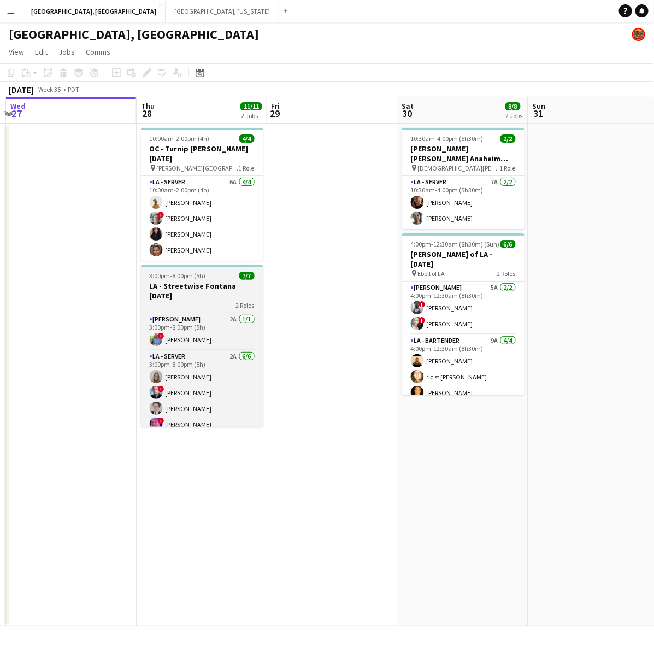
click at [170, 272] on span "3:00pm-8:00pm (5h)" at bounding box center [178, 276] width 56 height 8
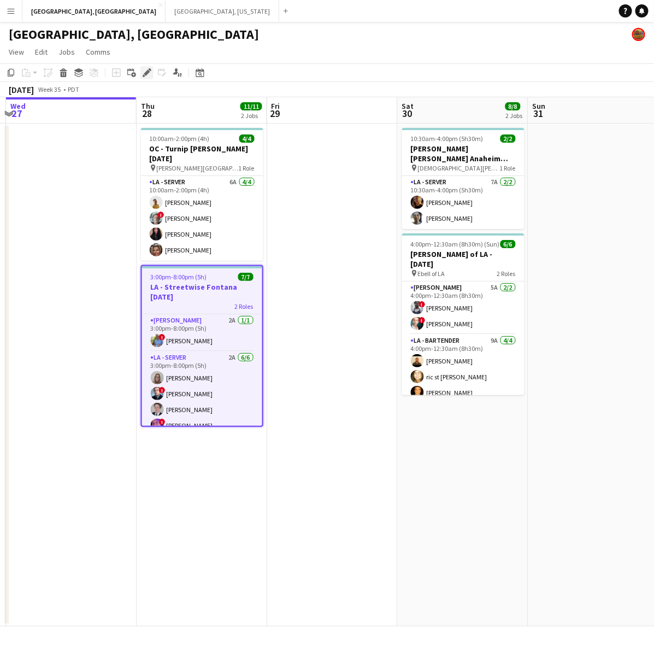
click at [144, 75] on icon at bounding box center [144, 75] width 3 height 3
type input "**********"
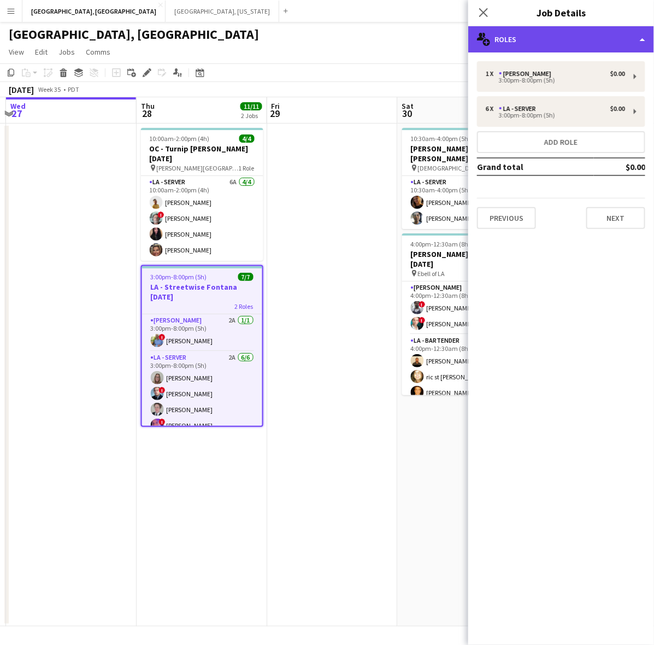
click at [599, 34] on div "multiple-users-add Roles" at bounding box center [561, 39] width 186 height 26
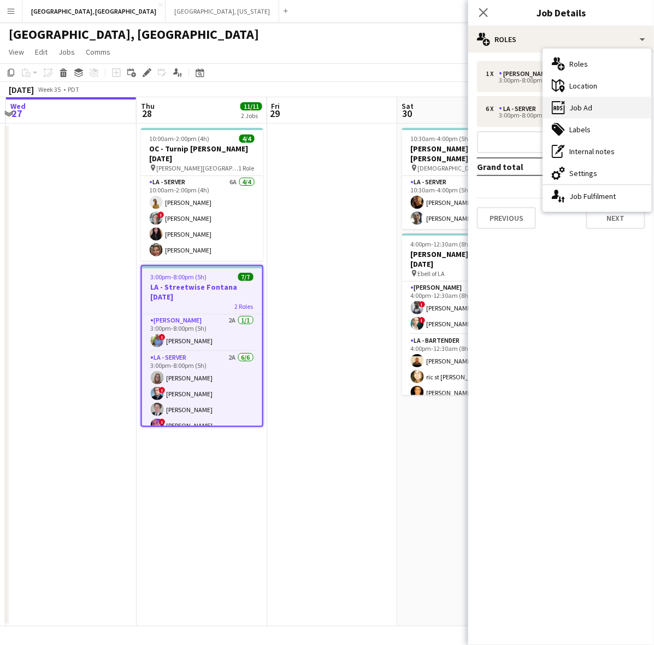
click at [597, 103] on div "ads-window Job Ad" at bounding box center [597, 108] width 108 height 22
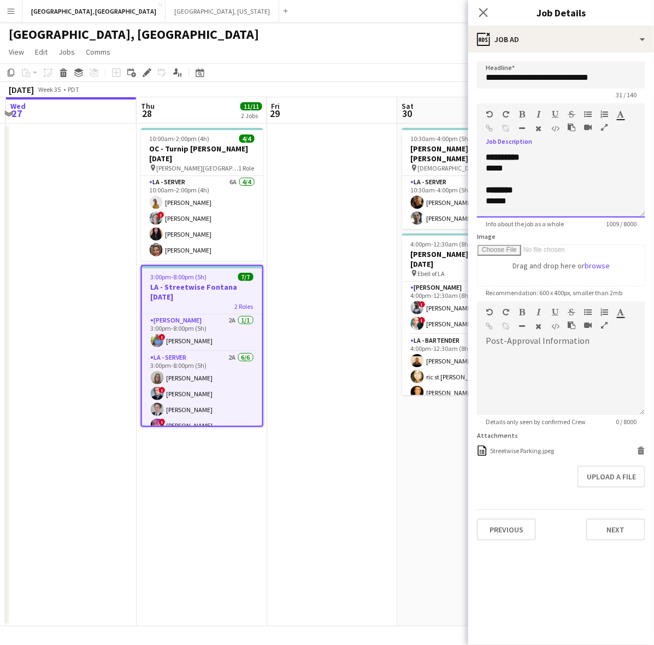
scroll to position [27, 0]
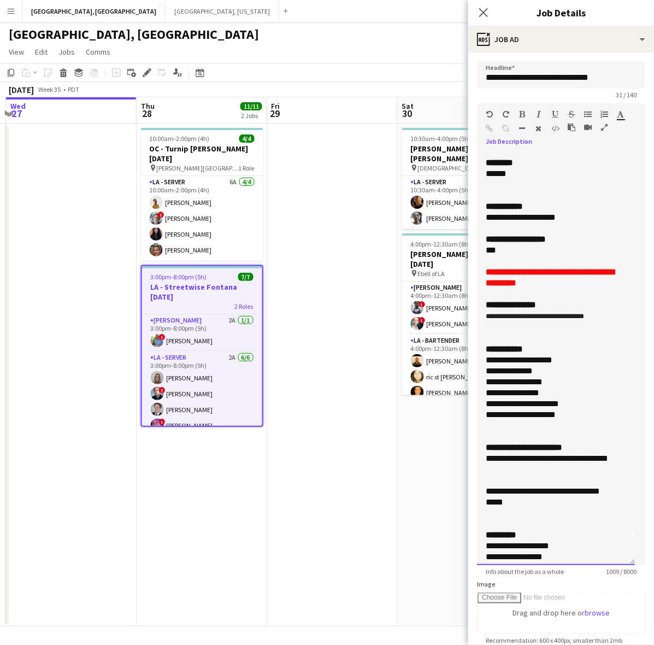
drag, startPoint x: 639, startPoint y: 210, endPoint x: 593, endPoint y: 678, distance: 469.5
click at [593, 644] on html "Menu Boards Boards Boards All jobs Status Workforce Workforce My Workforce Recr…" at bounding box center [327, 322] width 654 height 645
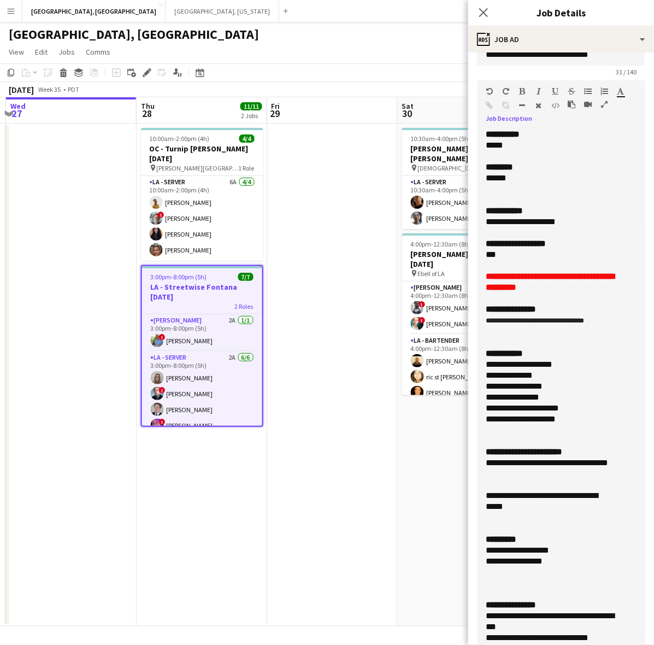
scroll to position [0, 0]
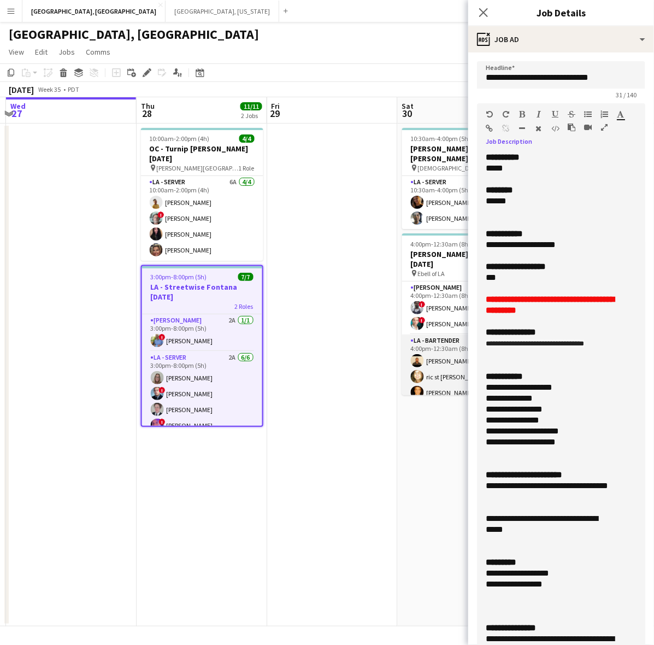
drag, startPoint x: 613, startPoint y: 343, endPoint x: 466, endPoint y: 344, distance: 146.5
click at [466, 344] on body "Menu Boards Boards Boards All jobs Status Workforce Workforce My Workforce Recr…" at bounding box center [327, 322] width 654 height 645
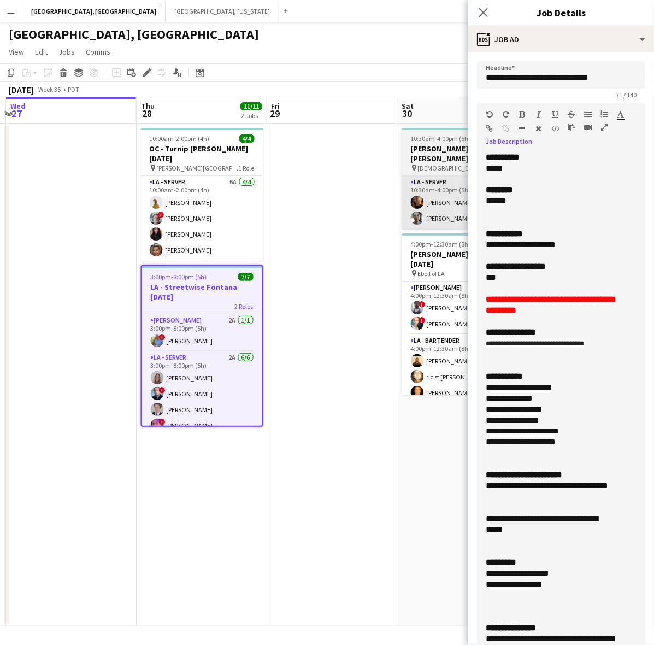
copy span "**********"
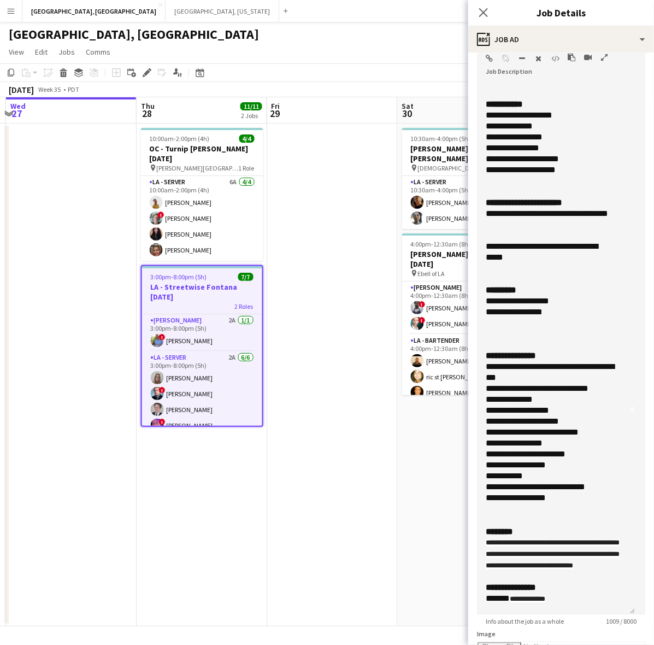
scroll to position [137, 0]
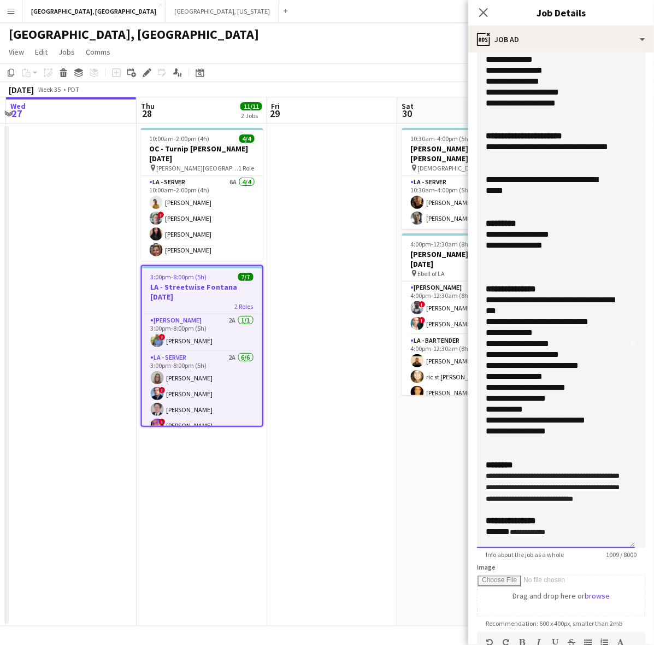
click at [486, 473] on span "**********" at bounding box center [553, 488] width 134 height 30
click at [513, 461] on b "********" at bounding box center [499, 465] width 27 height 8
click at [486, 473] on span "**********" at bounding box center [553, 488] width 134 height 30
click at [534, 473] on span "**********" at bounding box center [553, 488] width 134 height 30
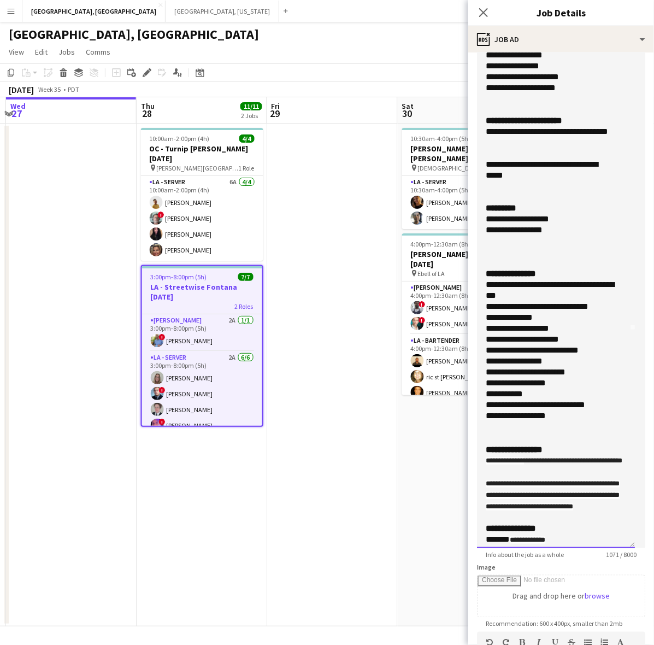
click at [569, 510] on span "**********" at bounding box center [553, 495] width 134 height 30
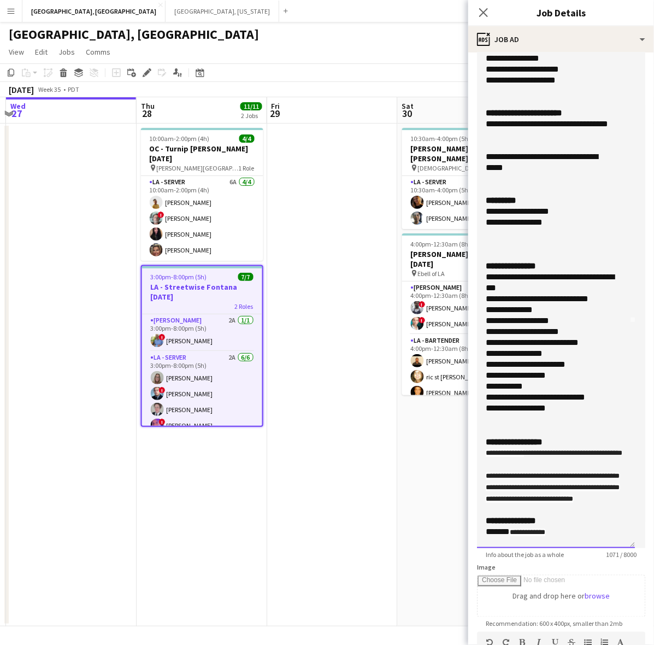
drag, startPoint x: 610, startPoint y: 475, endPoint x: 570, endPoint y: 473, distance: 40.5
click at [570, 473] on div "**********" at bounding box center [556, 488] width 140 height 34
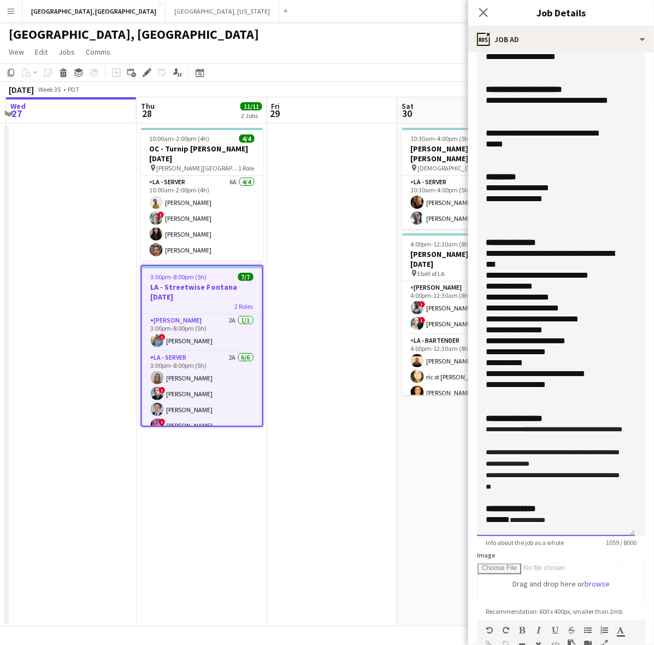
scroll to position [137, 0]
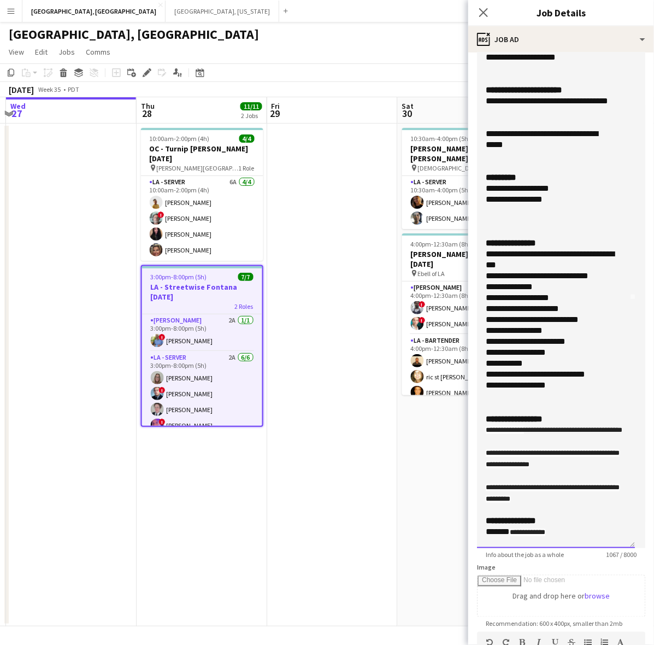
click at [534, 498] on span "**********" at bounding box center [553, 493] width 134 height 19
click at [569, 496] on span "**********" at bounding box center [553, 493] width 134 height 19
click at [579, 497] on span "**********" at bounding box center [553, 493] width 134 height 19
click at [612, 499] on div "**********" at bounding box center [556, 493] width 140 height 23
drag, startPoint x: 549, startPoint y: 511, endPoint x: 479, endPoint y: 513, distance: 70.0
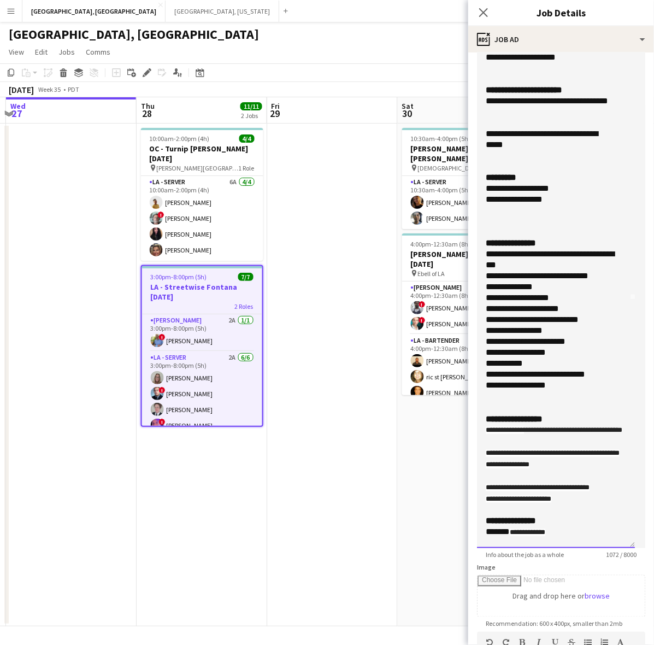
click at [479, 513] on div "**********" at bounding box center [556, 281] width 158 height 533
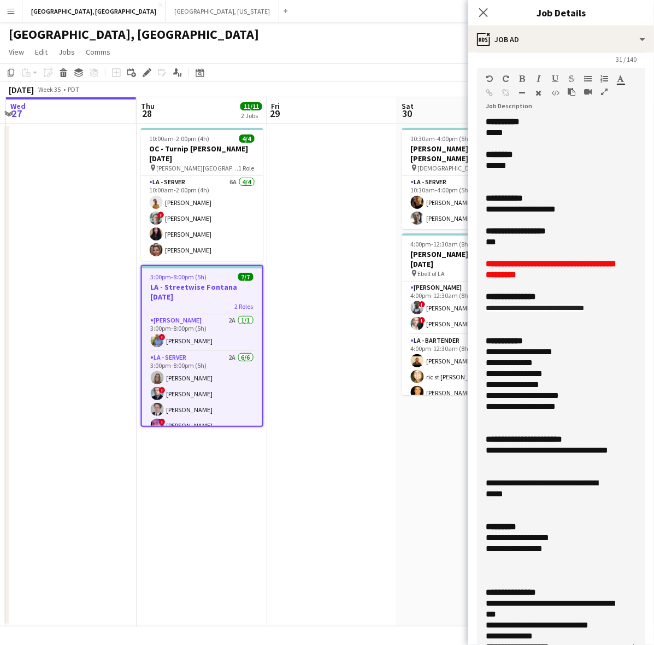
scroll to position [0, 0]
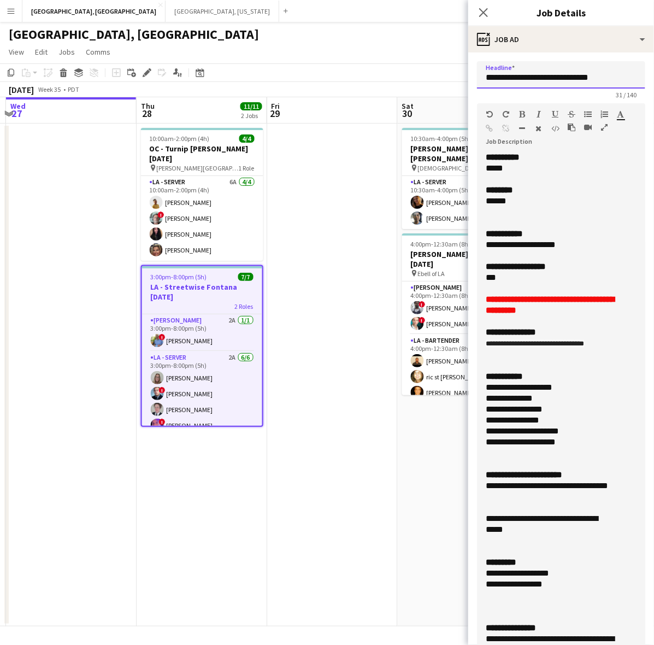
click at [555, 77] on input "**********" at bounding box center [561, 74] width 168 height 27
click at [532, 213] on div at bounding box center [556, 212] width 140 height 11
copy div "**********"
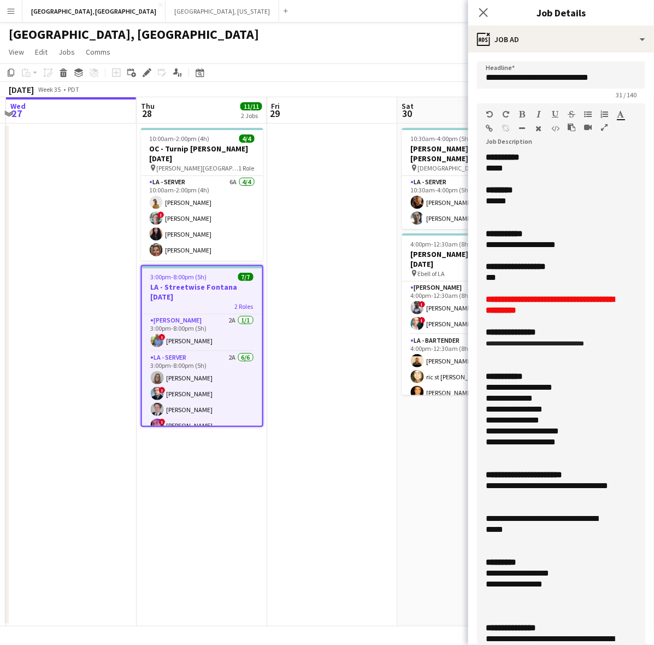
click at [248, 302] on div "2 Roles" at bounding box center [202, 306] width 120 height 9
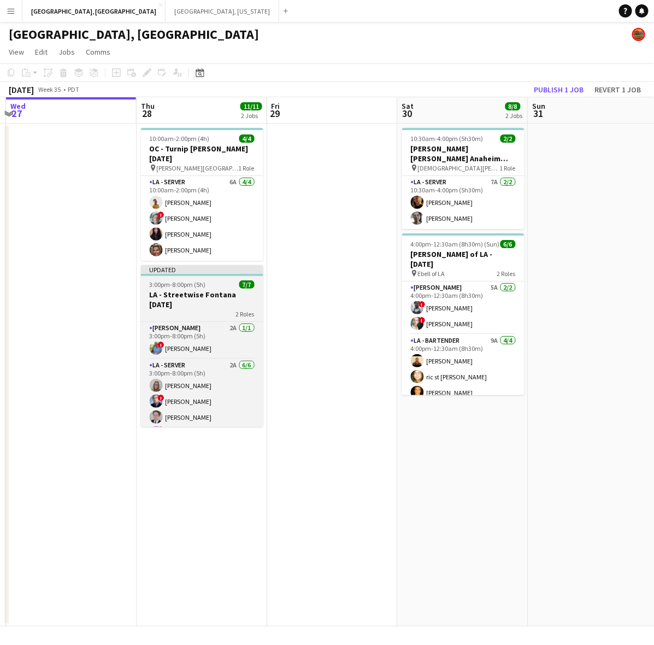
click at [241, 310] on span "2 Roles" at bounding box center [245, 314] width 19 height 8
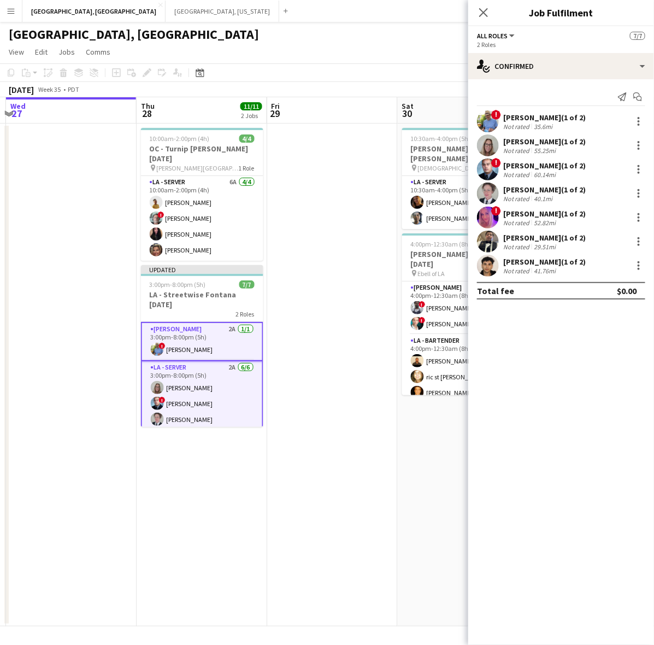
click at [522, 117] on div "[PERSON_NAME] (1 of 2)" at bounding box center [544, 118] width 83 height 10
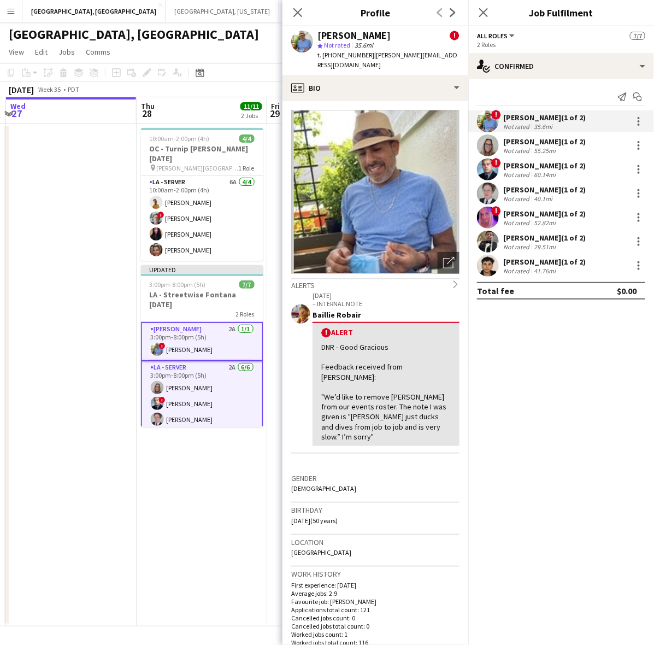
drag, startPoint x: 444, startPoint y: 56, endPoint x: 367, endPoint y: 53, distance: 77.1
click at [367, 53] on div "[PERSON_NAME] ! star Not rated 35.6mi t. [PHONE_NUMBER] | [PERSON_NAME][EMAIL_A…" at bounding box center [376, 50] width 186 height 49
copy span "[PERSON_NAME][EMAIL_ADDRESS][DOMAIN_NAME]"
click at [524, 141] on div "[PERSON_NAME] (1 of 2)" at bounding box center [544, 142] width 83 height 10
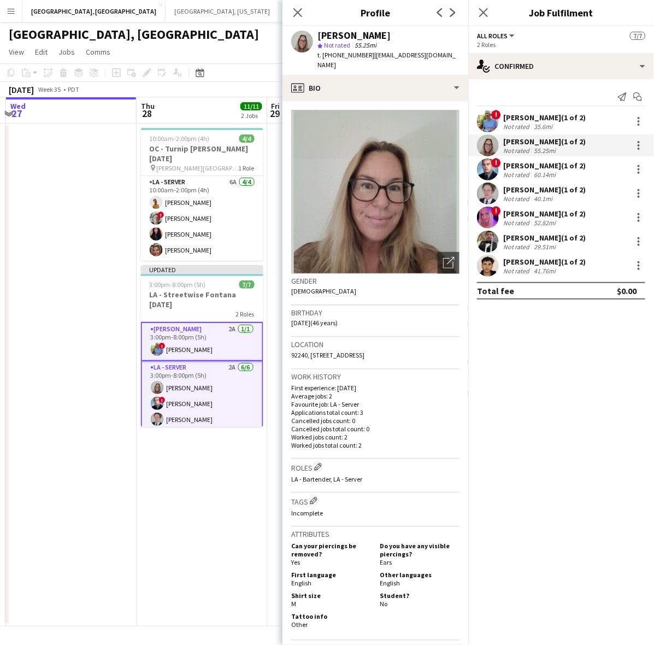
click at [318, 372] on h3 "Work history" at bounding box center [375, 377] width 168 height 10
click at [493, 144] on app-user-avatar at bounding box center [488, 145] width 22 height 22
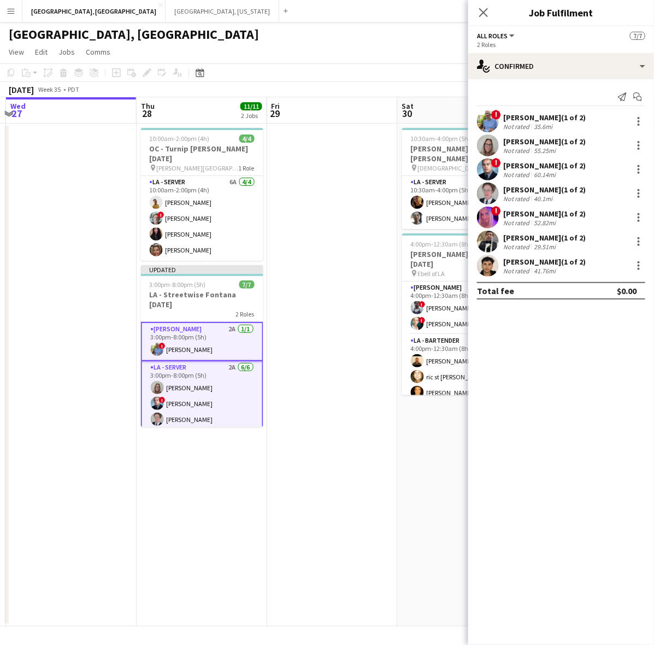
click at [493, 135] on div at bounding box center [488, 145] width 22 height 22
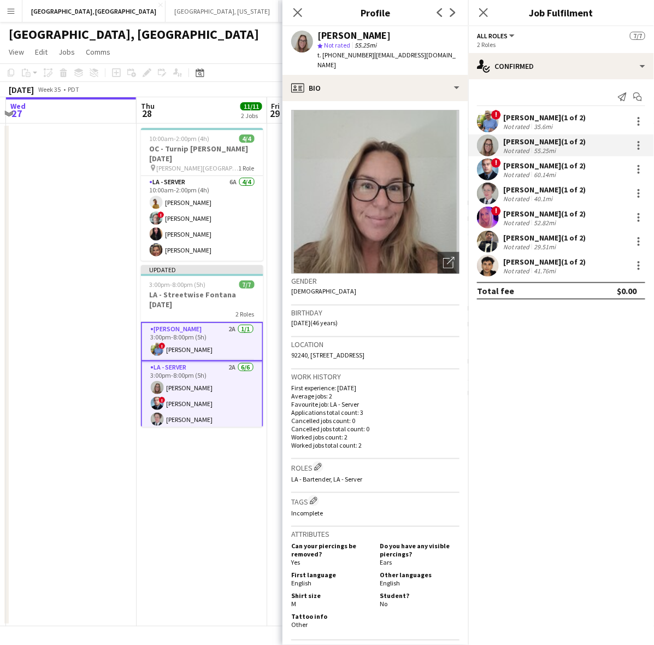
drag, startPoint x: 440, startPoint y: 55, endPoint x: 367, endPoint y: 55, distance: 73.8
click at [367, 55] on div "[PERSON_NAME] star Not rated 55.25mi t. [PHONE_NUMBER] | [EMAIL_ADDRESS][DOMAIN…" at bounding box center [376, 50] width 186 height 49
copy span "[EMAIL_ADDRESS][DOMAIN_NAME]"
drag, startPoint x: 518, startPoint y: 167, endPoint x: 492, endPoint y: 142, distance: 35.6
click at [518, 167] on div "[PERSON_NAME] (1 of 2)" at bounding box center [544, 166] width 83 height 10
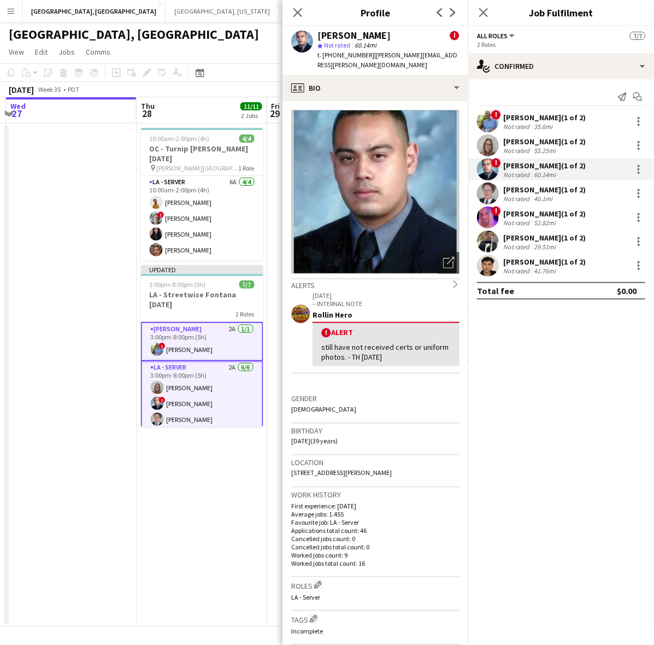
drag, startPoint x: 450, startPoint y: 57, endPoint x: 366, endPoint y: 56, distance: 83.6
click at [366, 56] on div "[PERSON_NAME] ! star Not rated 60.14mi t. [PHONE_NUMBER] | [PERSON_NAME][EMAIL_…" at bounding box center [376, 50] width 186 height 49
copy span "[PERSON_NAME][EMAIL_ADDRESS][PERSON_NAME][DOMAIN_NAME]"
click at [537, 193] on div "[PERSON_NAME] (1 of 2)" at bounding box center [544, 190] width 83 height 10
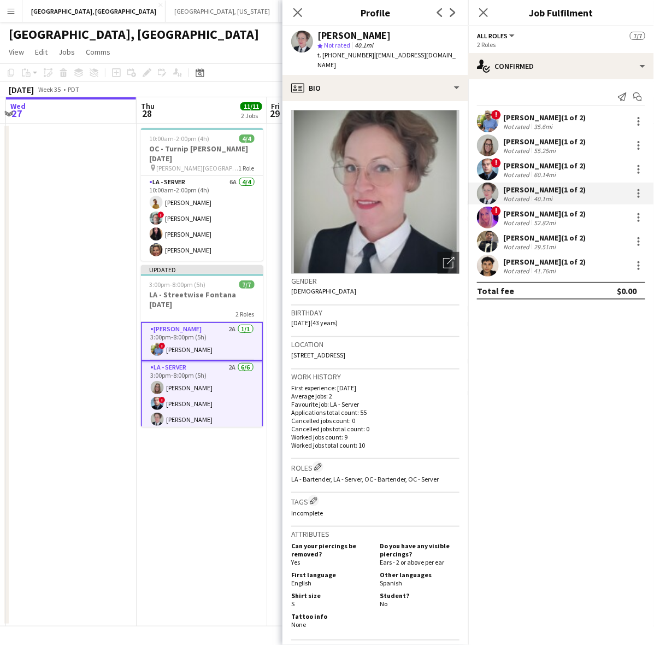
drag, startPoint x: 437, startPoint y: 55, endPoint x: 371, endPoint y: 58, distance: 66.8
click at [371, 58] on div "[PERSON_NAME] star Not rated 40.1mi t. [PHONE_NUMBER] | [EMAIL_ADDRESS][DOMAIN_…" at bounding box center [376, 50] width 186 height 49
copy span "[EMAIL_ADDRESS][DOMAIN_NAME]"
click at [503, 221] on div "! [PERSON_NAME] (1 of 2) Not rated 52.82mi" at bounding box center [561, 218] width 186 height 22
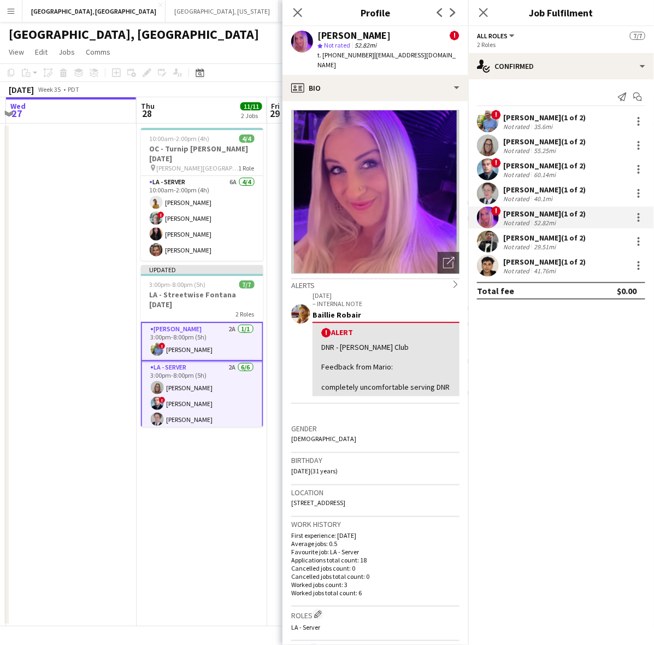
drag, startPoint x: 372, startPoint y: 63, endPoint x: 367, endPoint y: 59, distance: 6.2
click at [367, 59] on div "t. [PHONE_NUMBER] | [EMAIL_ADDRESS][DOMAIN_NAME]" at bounding box center [389, 60] width 142 height 20
copy span "[EMAIL_ADDRESS][DOMAIN_NAME]"
click at [517, 245] on div "Not rated" at bounding box center [517, 247] width 28 height 8
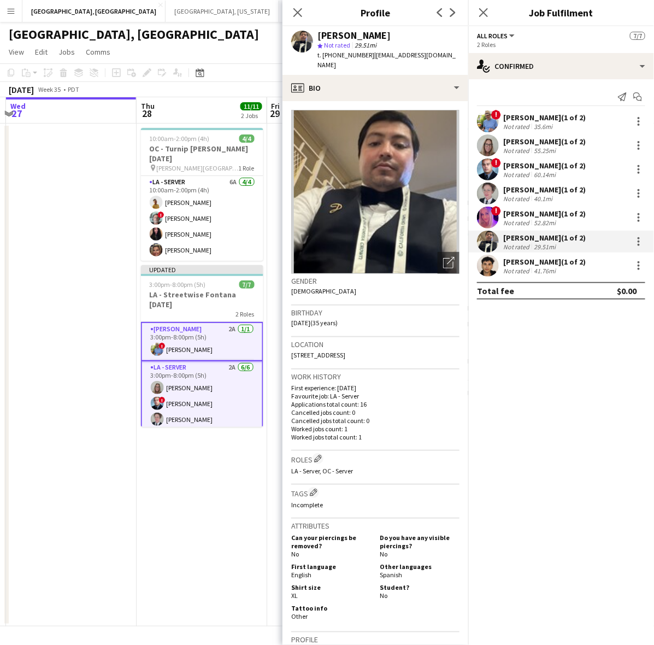
drag, startPoint x: 447, startPoint y: 55, endPoint x: 367, endPoint y: 60, distance: 79.9
click at [367, 60] on div "[PERSON_NAME] star Not rated 29.51mi t. [PHONE_NUMBER] | [EMAIL_ADDRESS][DOMAIN…" at bounding box center [376, 50] width 186 height 49
copy span "[EMAIL_ADDRESS][DOMAIN_NAME]"
drag, startPoint x: 533, startPoint y: 266, endPoint x: 525, endPoint y: 254, distance: 14.1
click at [533, 266] on div "[PERSON_NAME] (1 of 2)" at bounding box center [544, 262] width 83 height 10
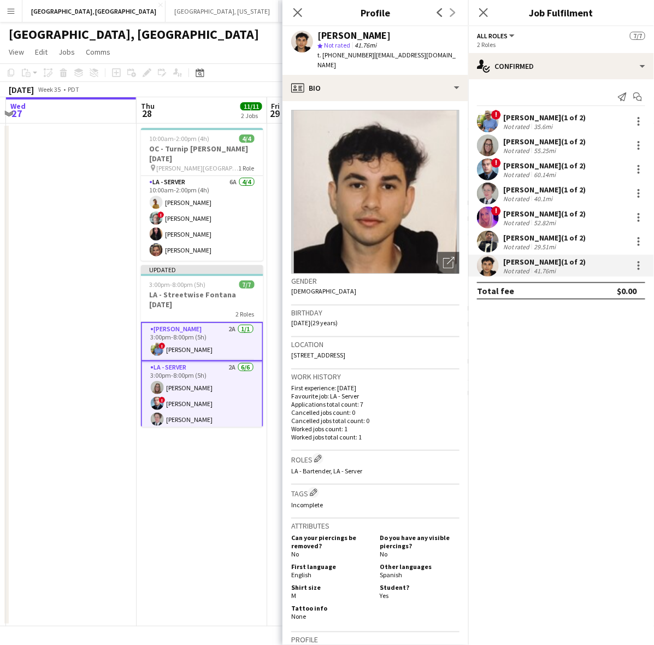
drag, startPoint x: 449, startPoint y: 55, endPoint x: 367, endPoint y: 52, distance: 82.0
click at [367, 52] on div "[PERSON_NAME] star Not rated 41.76mi t. [PHONE_NUMBER] | [EMAIL_ADDRESS][DOMAIN…" at bounding box center [376, 50] width 186 height 49
copy span "[EMAIL_ADDRESS][DOMAIN_NAME]"
click at [225, 457] on app-calendar-viewport "Sun 24 Mon 25 Tue 26 Wed 27 Thu 28 11/11 2 Jobs Fri 29 Sat 30 8/8 2 Jobs Sun 31…" at bounding box center [327, 361] width 654 height 529
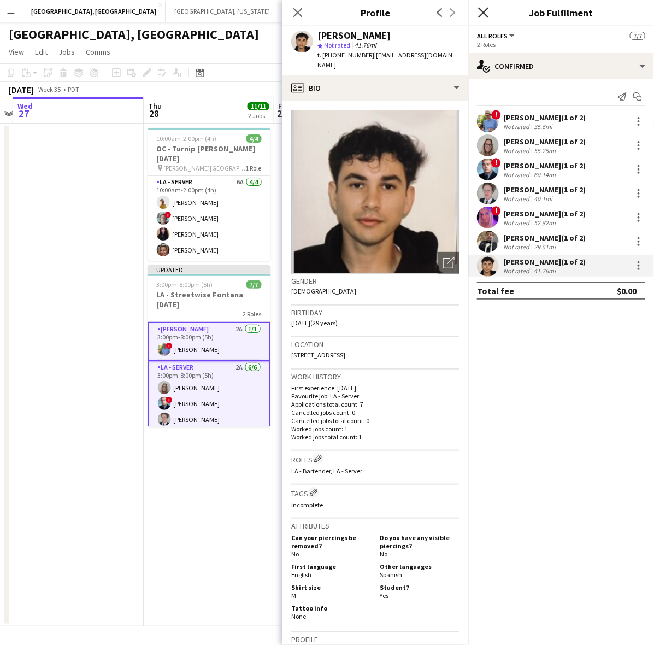
click at [485, 9] on icon "Close pop-in" at bounding box center [483, 12] width 10 height 10
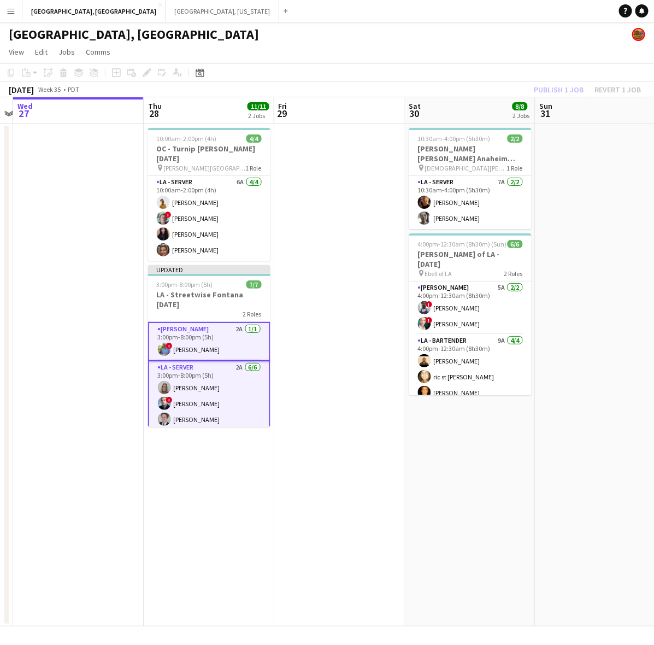
click at [558, 90] on div "Publish 1 job Revert 1 job" at bounding box center [587, 90] width 133 height 14
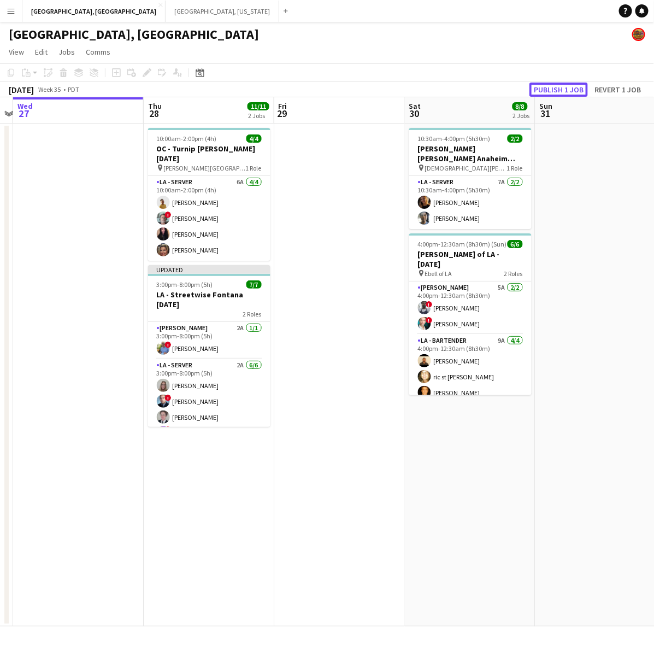
click at [558, 89] on button "Publish 1 job" at bounding box center [559, 90] width 58 height 14
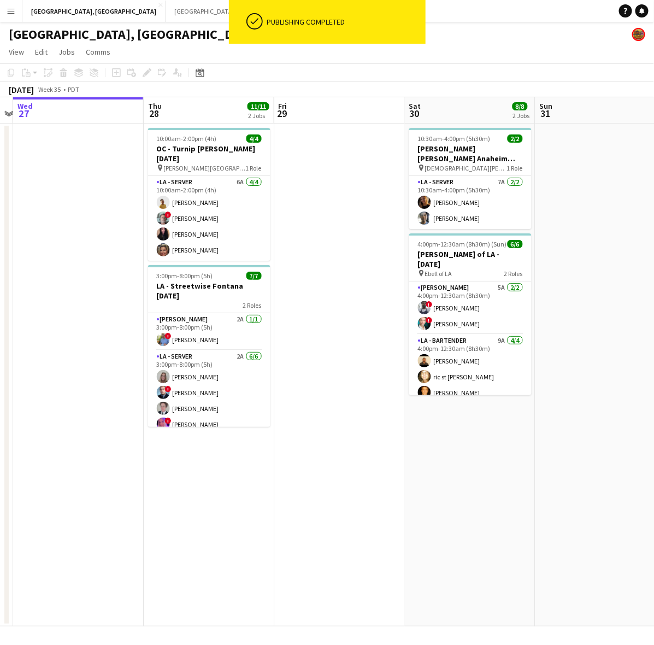
click at [258, 301] on span "2 Roles" at bounding box center [252, 305] width 19 height 8
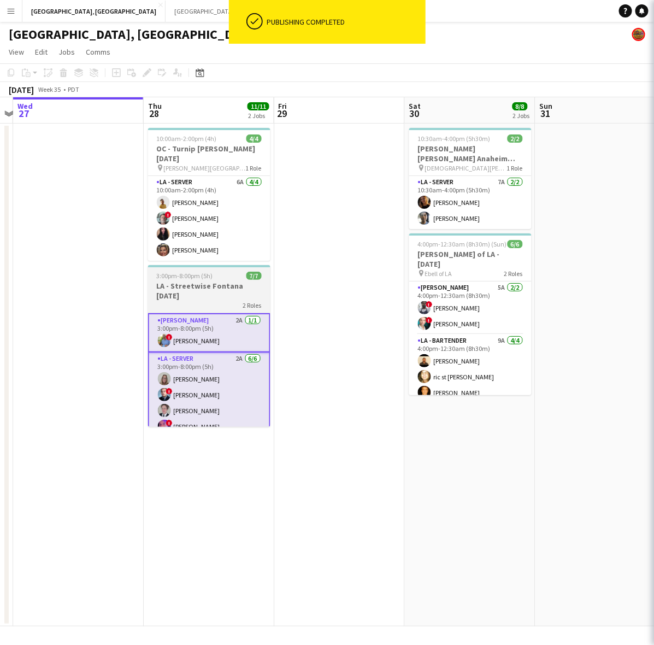
scroll to position [0, 378]
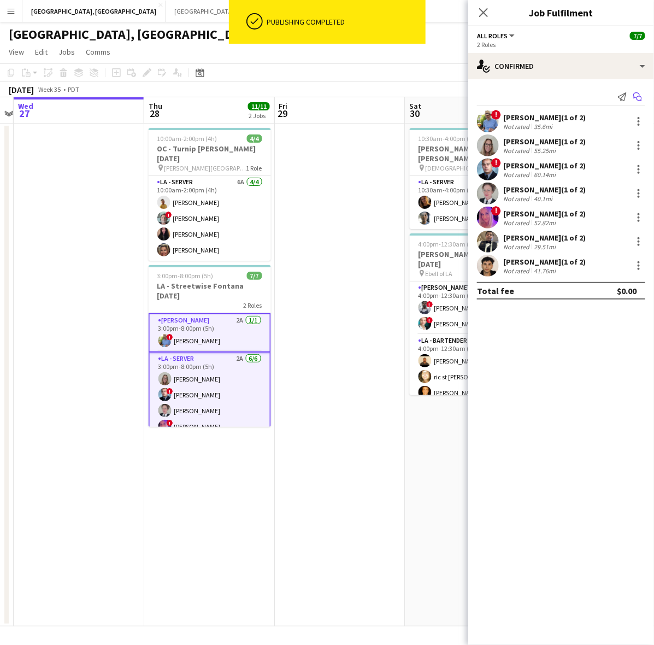
click at [638, 97] on icon "Start chat" at bounding box center [637, 96] width 9 height 9
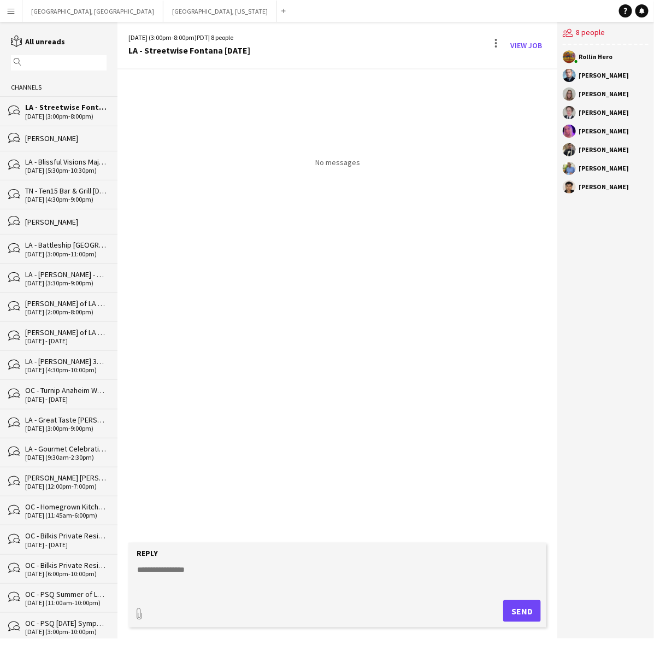
click at [198, 574] on textarea at bounding box center [339, 578] width 407 height 28
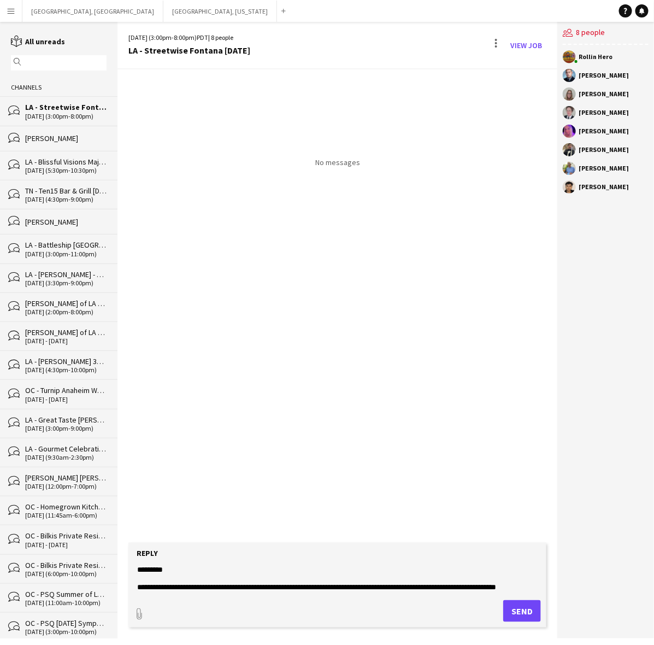
scroll to position [8, 0]
type textarea "**********"
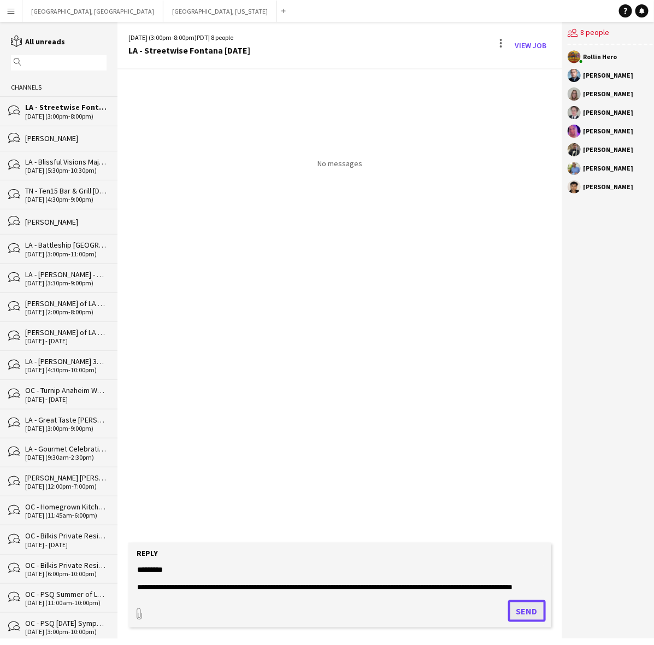
click at [508, 610] on button "Send" at bounding box center [527, 611] width 38 height 22
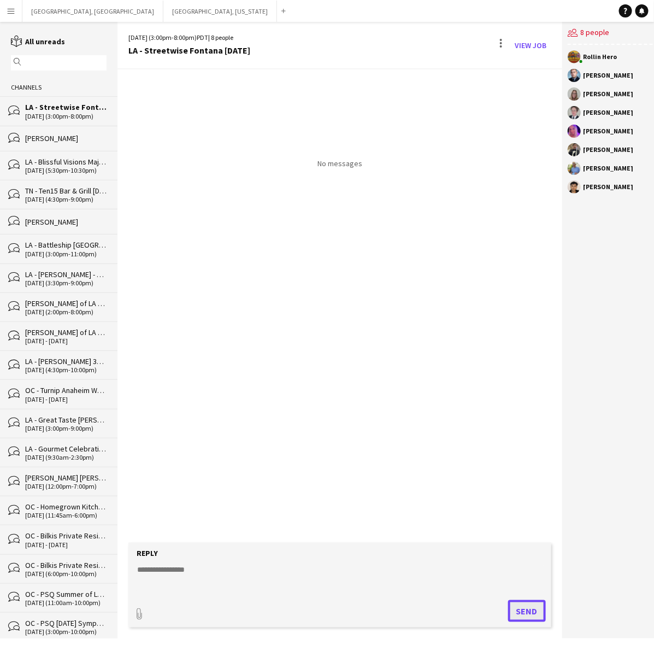
scroll to position [0, 0]
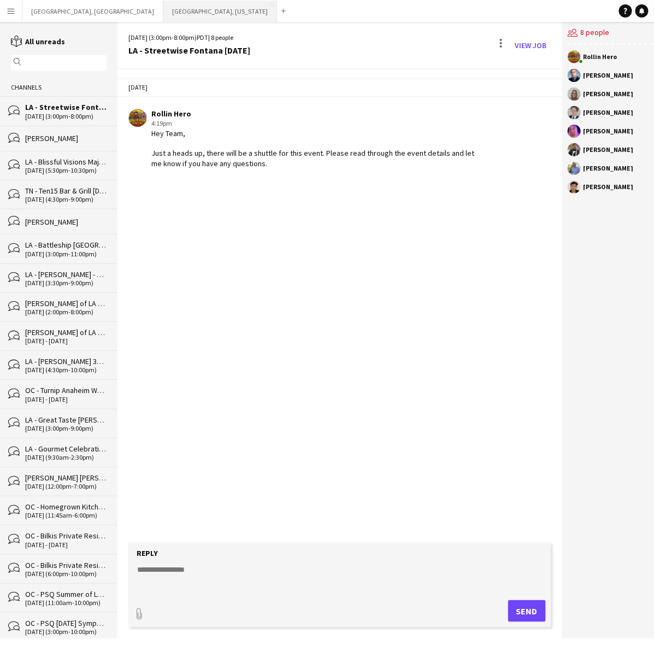
click at [163, 7] on button "[GEOGRAPHIC_DATA], [US_STATE] Close" at bounding box center [220, 11] width 114 height 21
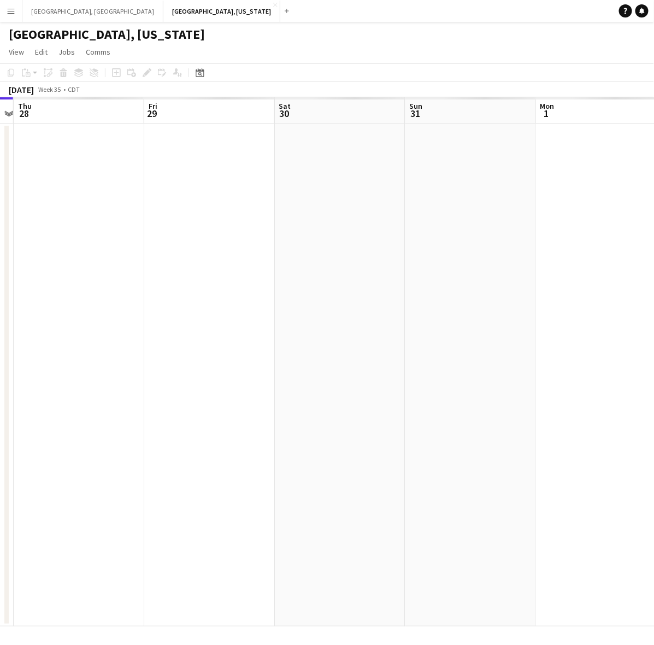
scroll to position [0, 380]
click at [171, 438] on app-calendar-viewport "Mon 25 Tue 26 Wed 27 Thu 28 Fri 29 Sat 30 Sun 31 Mon 1 Tue 2 Wed 3" at bounding box center [327, 361] width 654 height 529
